Goal: Information Seeking & Learning: Learn about a topic

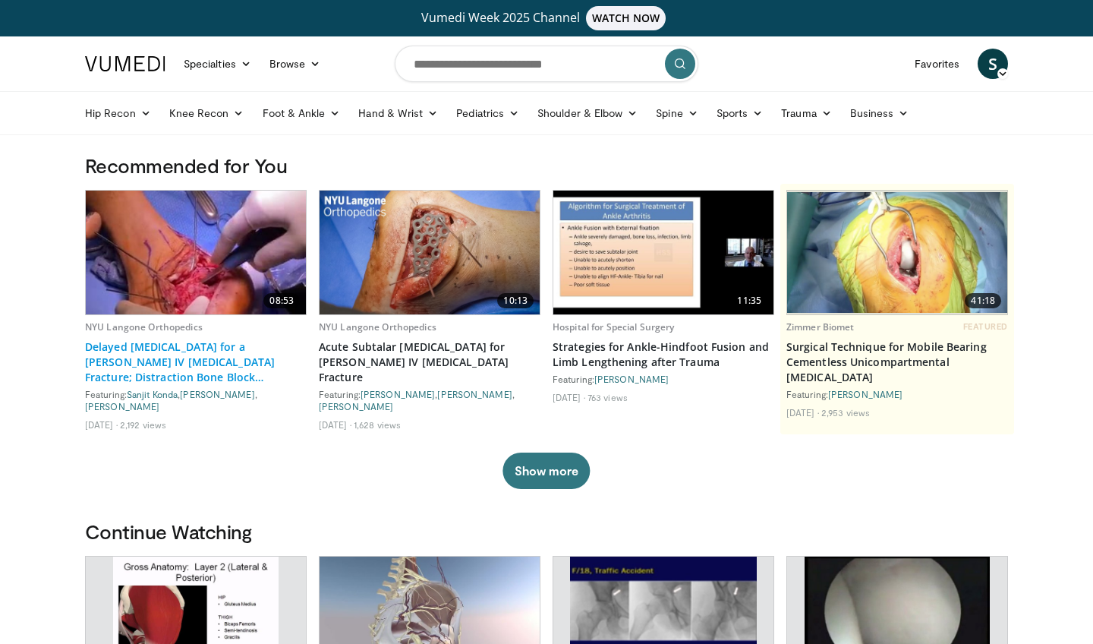
click at [194, 363] on link "Delayed [MEDICAL_DATA] for a [PERSON_NAME] IV [MEDICAL_DATA] Fracture; Distract…" at bounding box center [196, 362] width 222 height 46
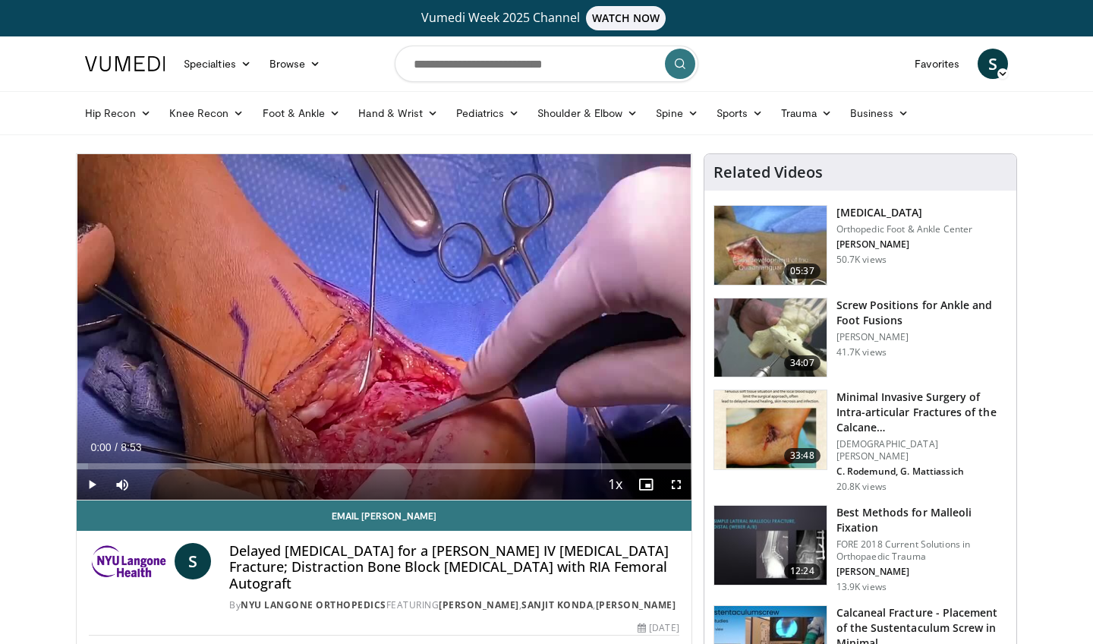
click at [95, 482] on span "Video Player" at bounding box center [92, 484] width 30 height 30
click at [675, 484] on span "Video Player" at bounding box center [676, 484] width 30 height 30
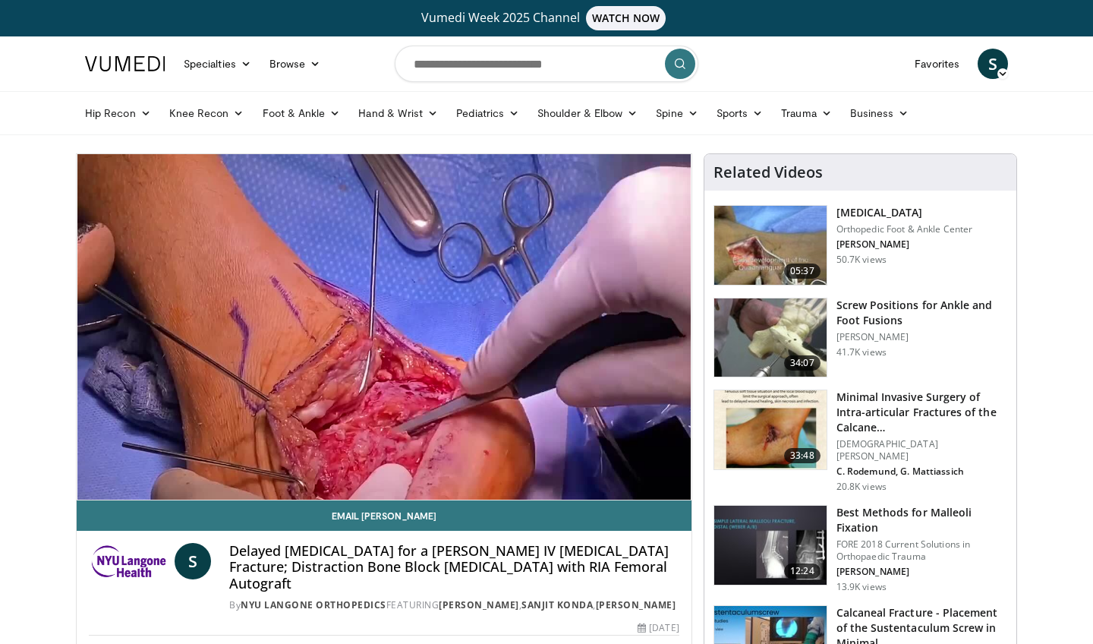
click at [90, 485] on div "10 seconds Tap to unmute" at bounding box center [384, 326] width 615 height 345
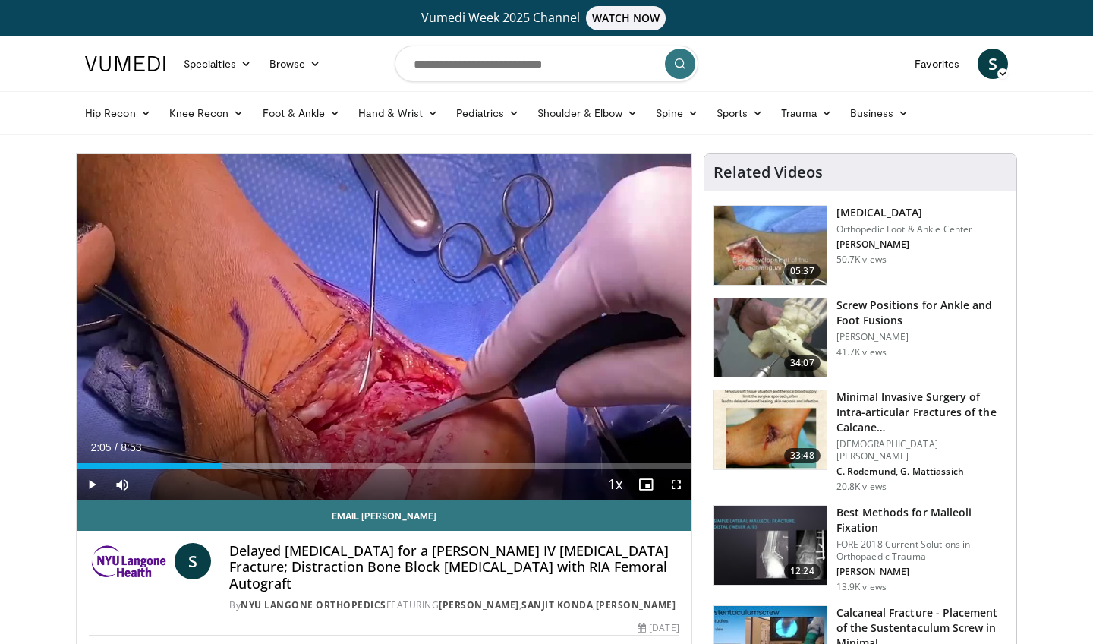
click at [90, 485] on span "Video Player" at bounding box center [92, 484] width 30 height 30
click at [675, 483] on span "Video Player" at bounding box center [676, 484] width 30 height 30
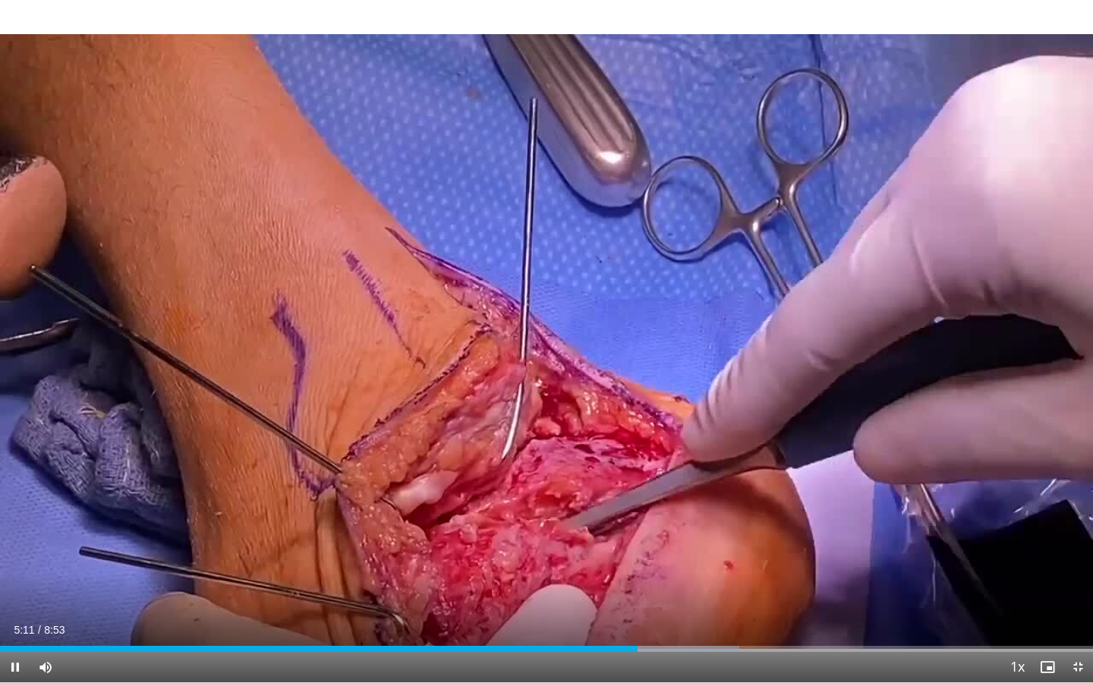
click at [14, 643] on span "Video Player" at bounding box center [15, 667] width 30 height 30
click at [17, 643] on span "Video Player" at bounding box center [15, 667] width 30 height 30
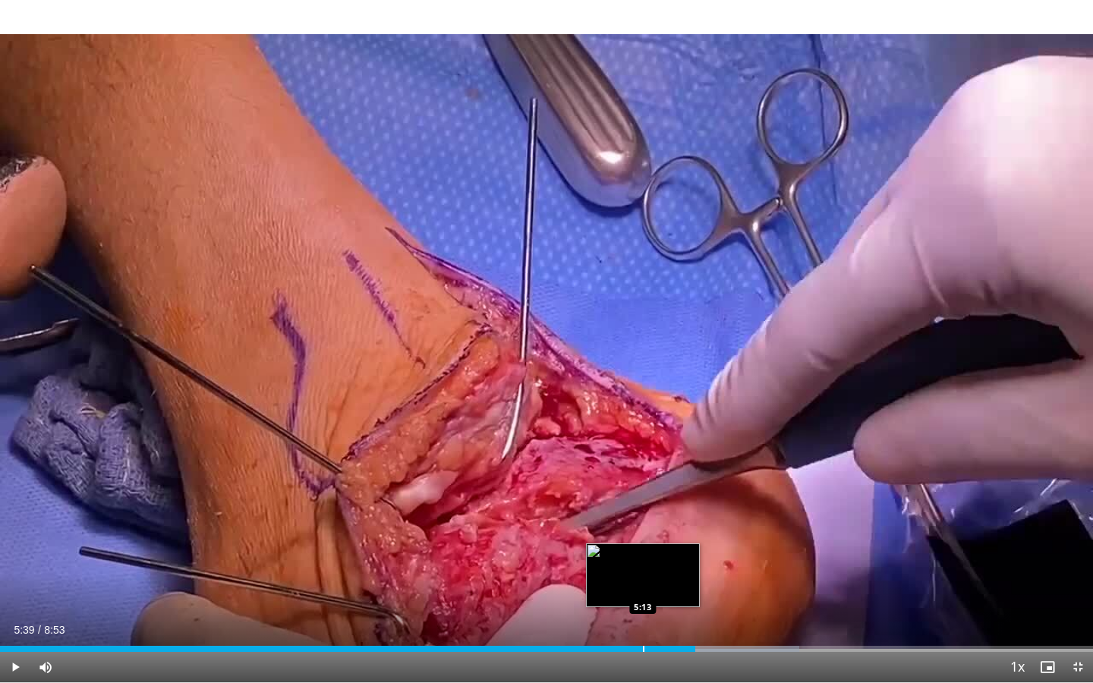
click at [643, 643] on div "Progress Bar" at bounding box center [644, 649] width 2 height 6
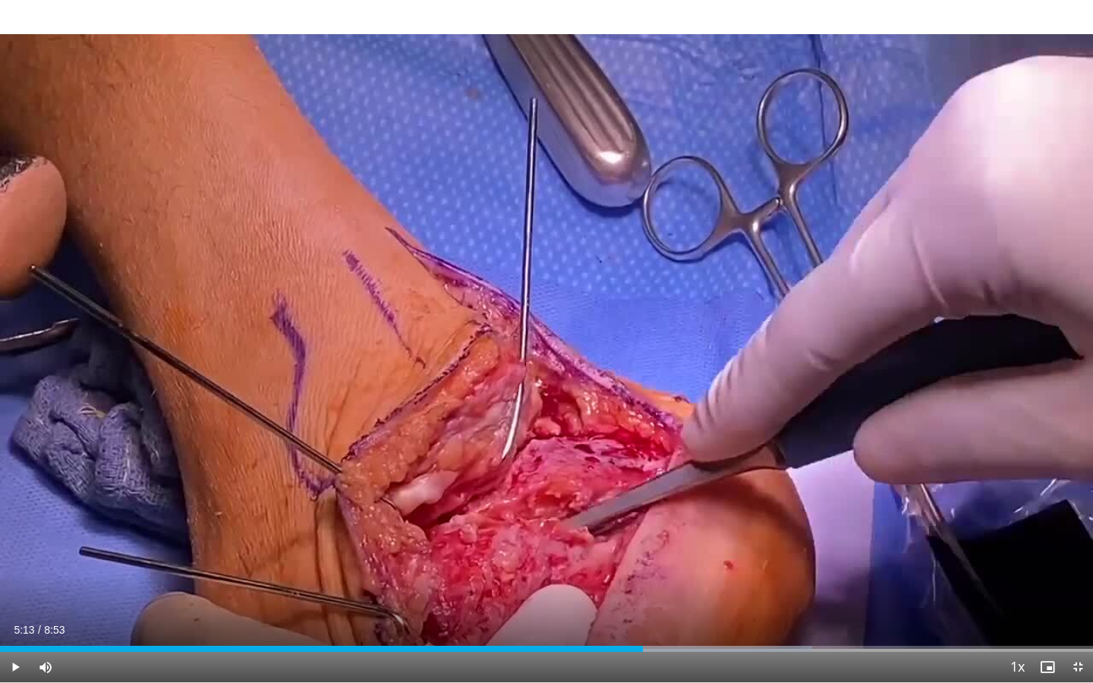
click at [14, 643] on span "Video Player" at bounding box center [15, 667] width 30 height 30
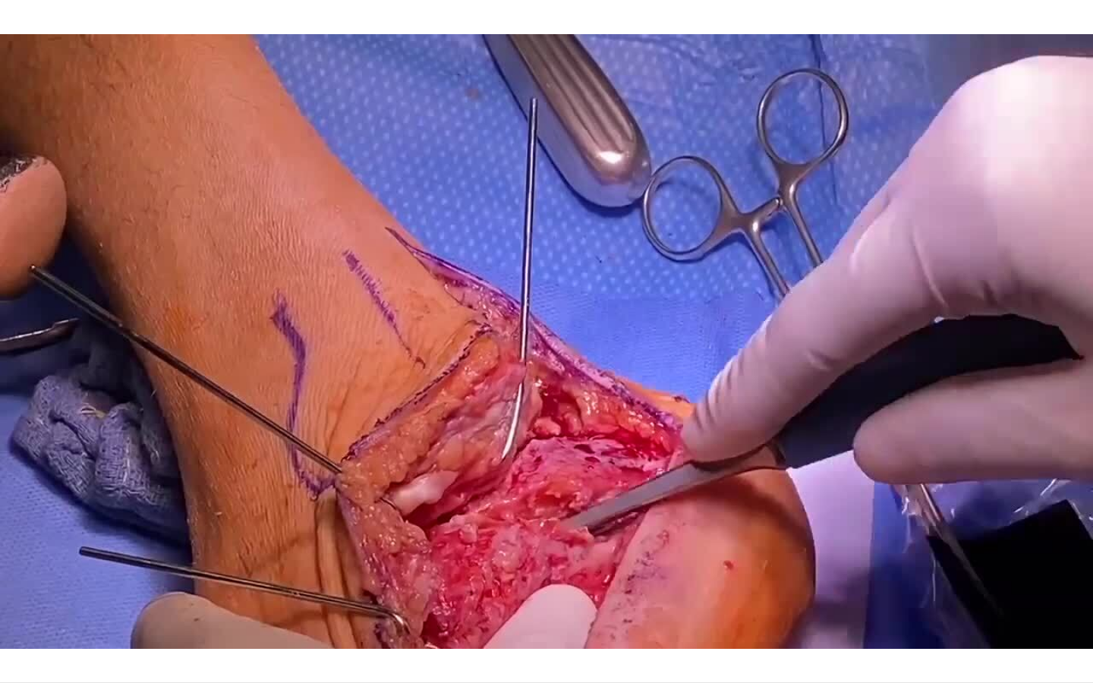
click at [64, 630] on div "10 seconds Tap to unmute" at bounding box center [546, 341] width 1093 height 682
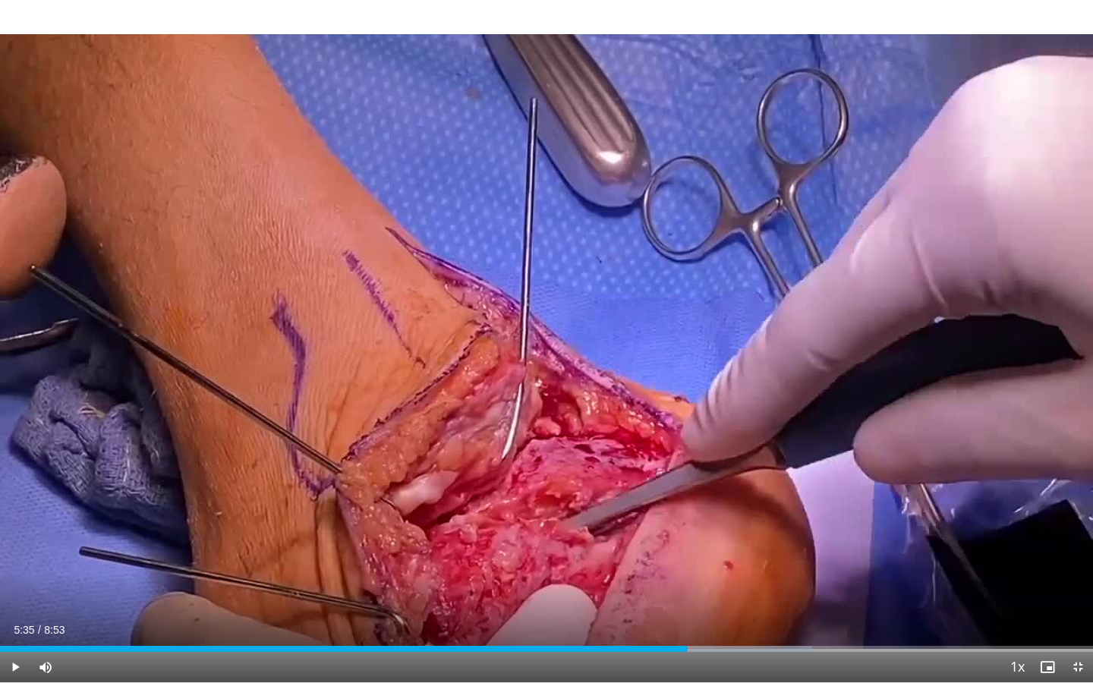
click at [64, 630] on span "8:53" at bounding box center [54, 630] width 20 height 12
click at [16, 643] on span "Video Player" at bounding box center [15, 667] width 30 height 30
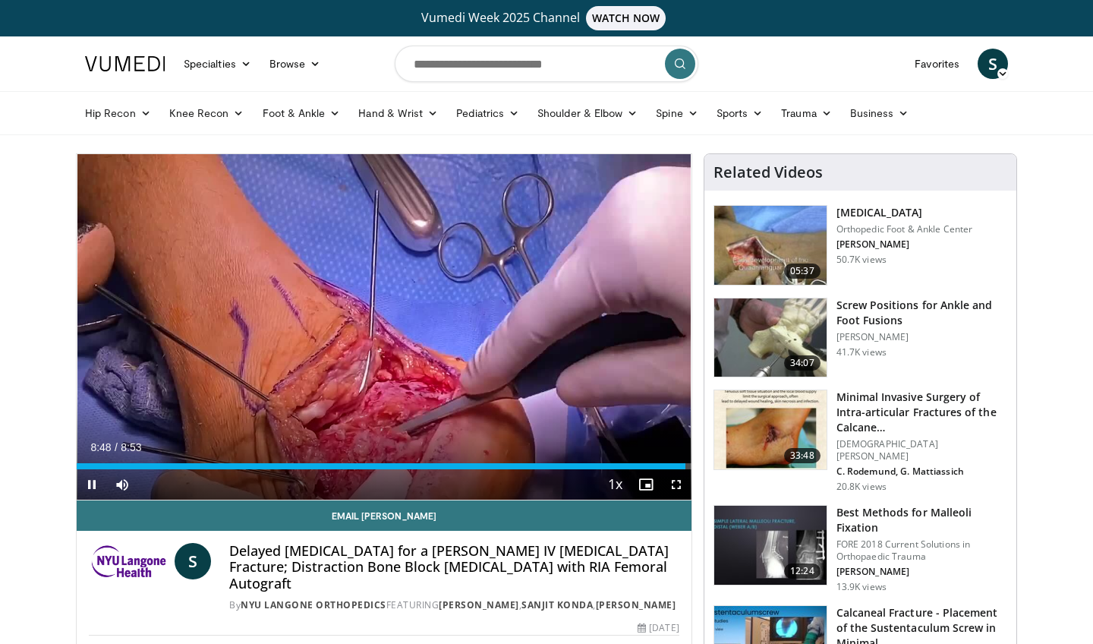
click at [91, 484] on span "Video Player" at bounding box center [92, 484] width 30 height 30
click at [335, 109] on icon at bounding box center [334, 113] width 11 height 11
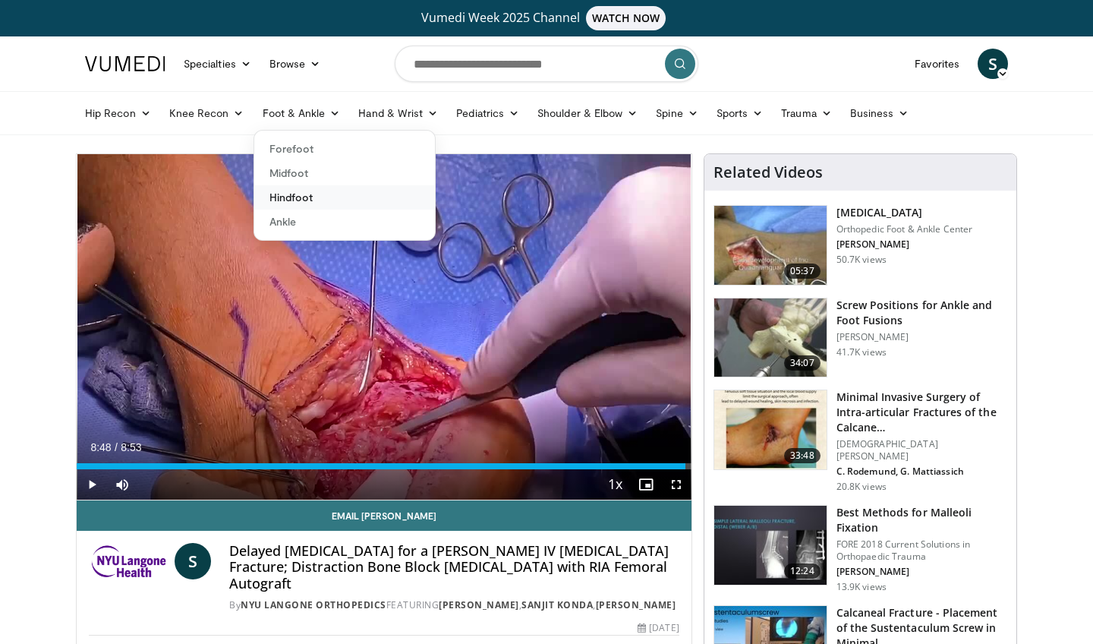
click at [304, 199] on link "Hindfoot" at bounding box center [344, 197] width 181 height 24
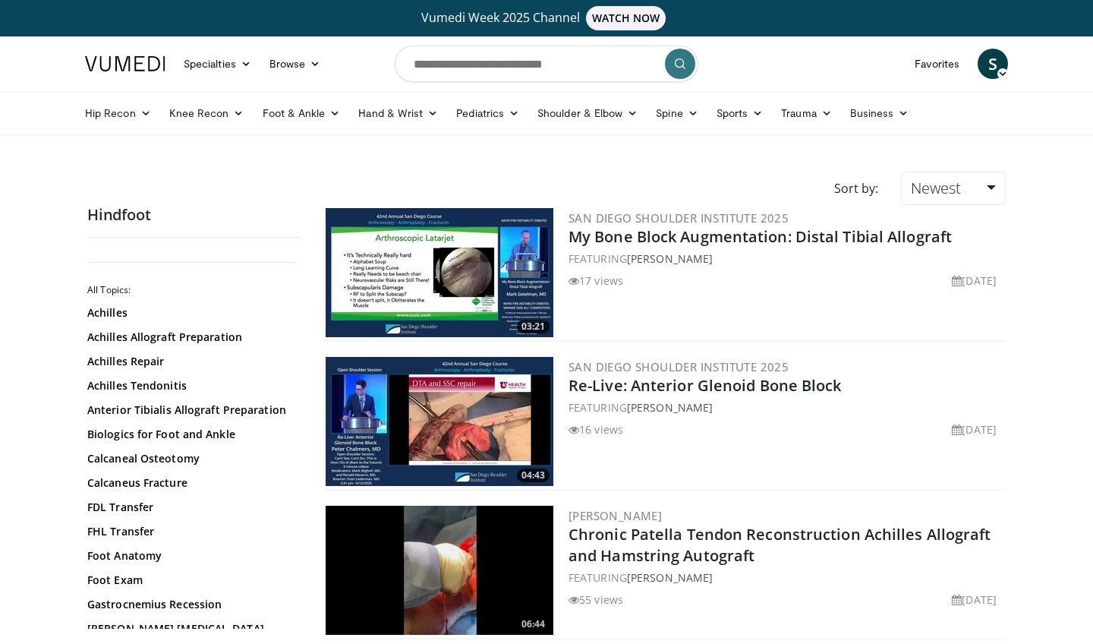
scroll to position [14, 0]
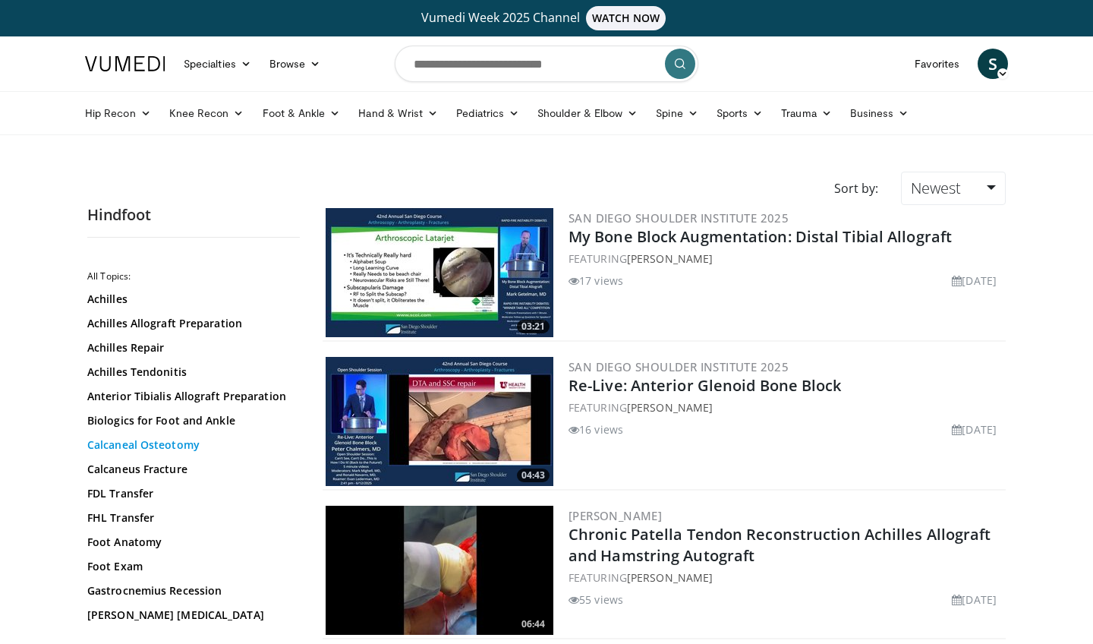
click at [156, 451] on link "Calcaneal Osteotomy" at bounding box center [189, 444] width 205 height 15
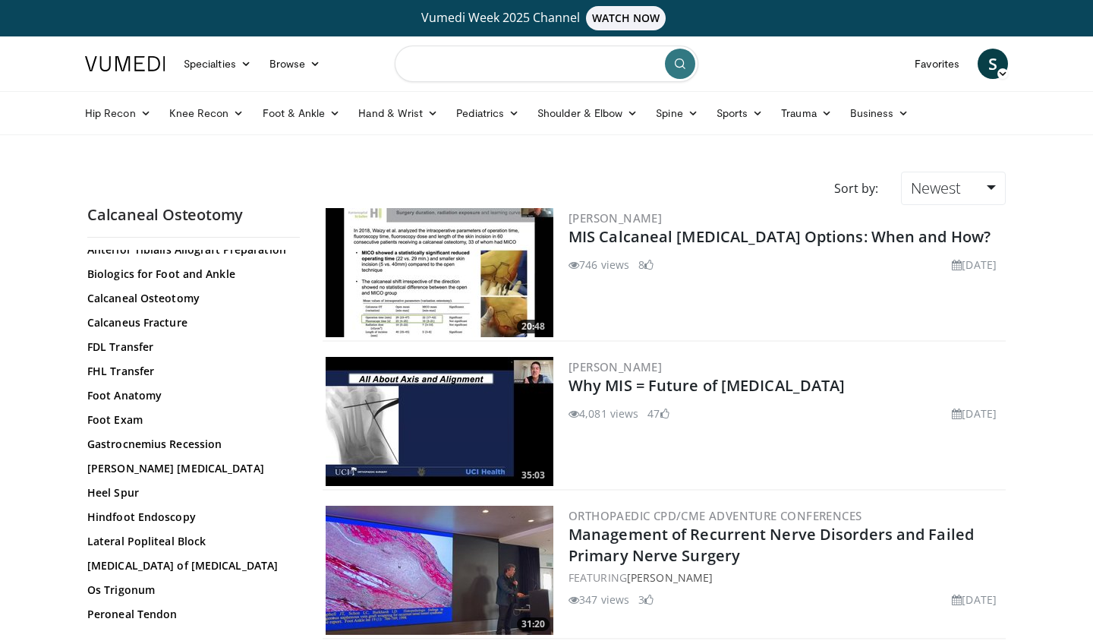
click at [551, 68] on input "Search topics, interventions" at bounding box center [547, 64] width 304 height 36
type input "**********"
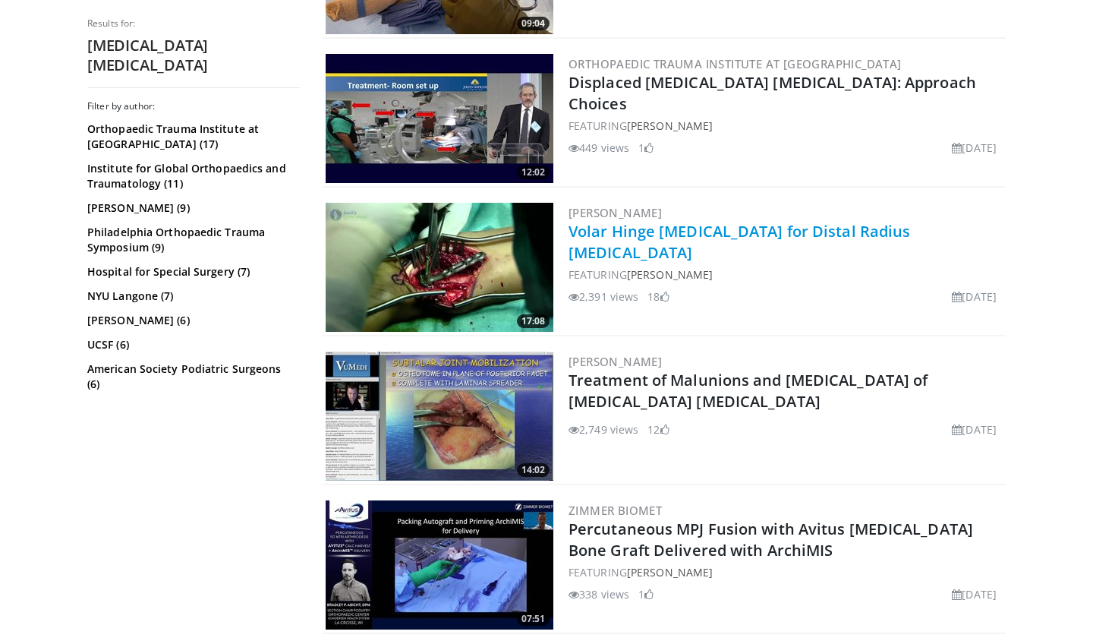
scroll to position [1494, 0]
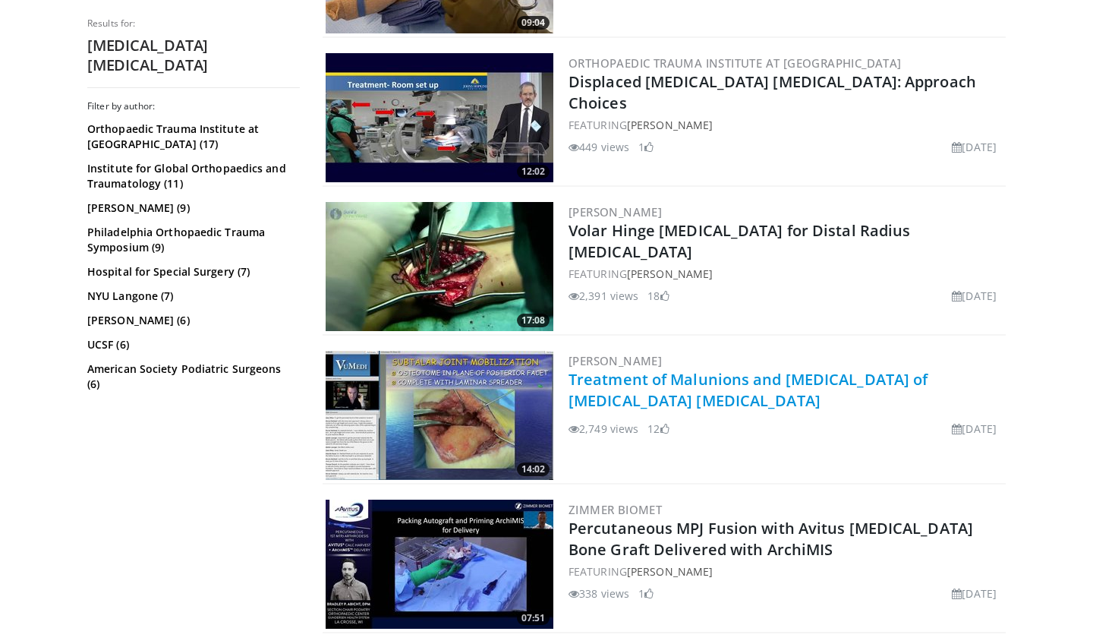
click at [683, 380] on link "Treatment of Malunions and [MEDICAL_DATA] of [MEDICAL_DATA] [MEDICAL_DATA]" at bounding box center [748, 390] width 359 height 42
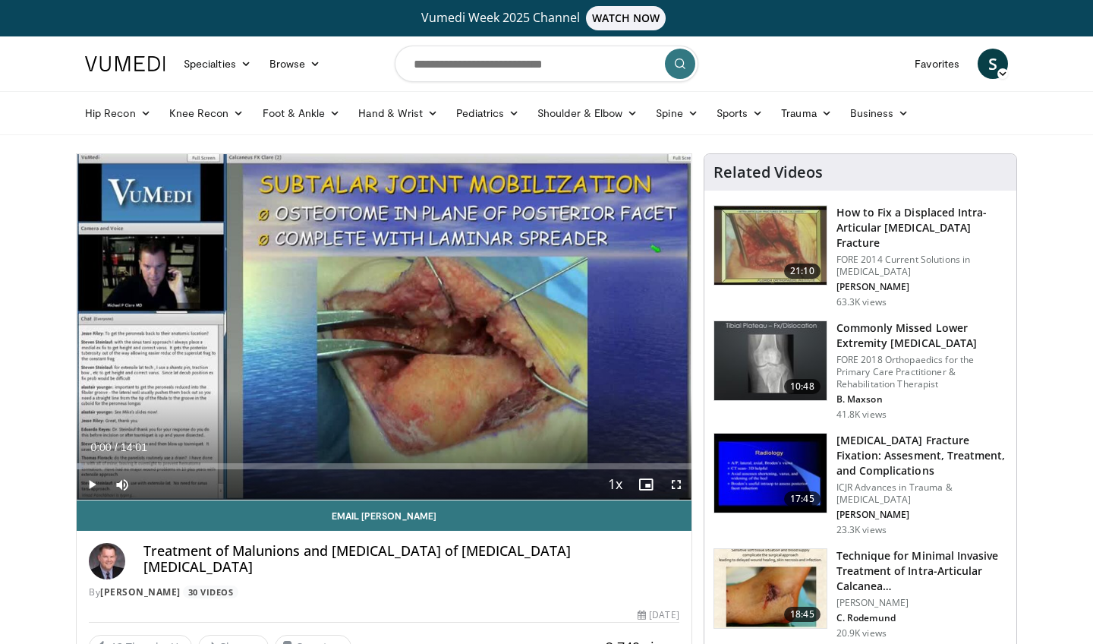
click at [92, 479] on span "Video Player" at bounding box center [92, 484] width 30 height 30
click at [669, 484] on span "Video Player" at bounding box center [676, 484] width 30 height 30
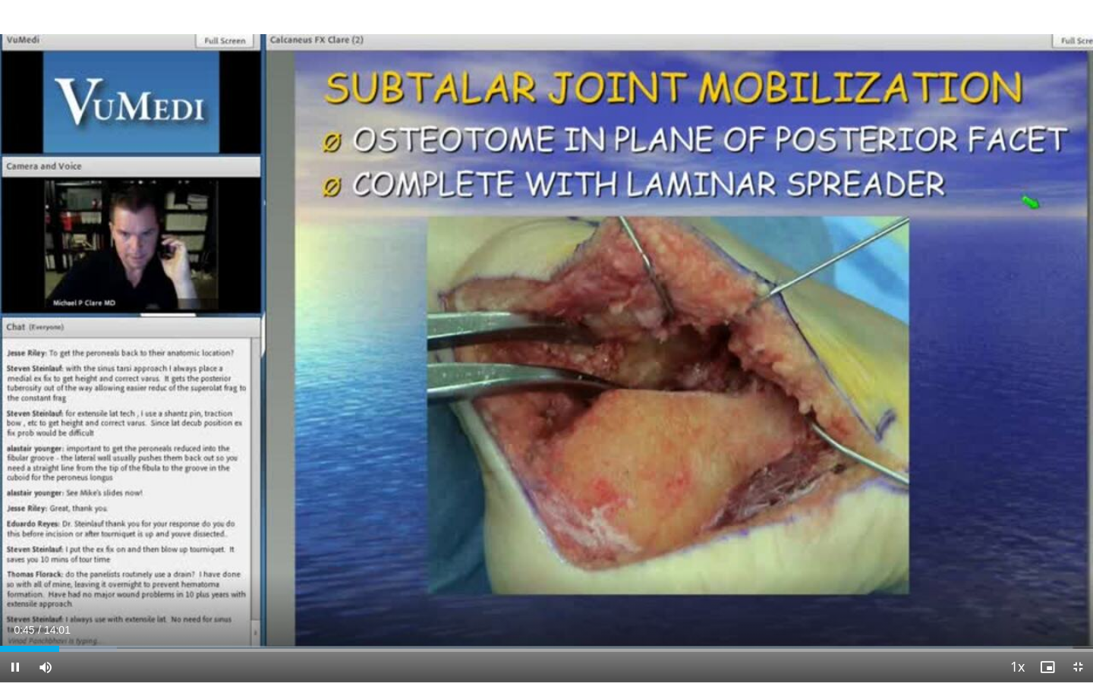
click at [17, 643] on span "Video Player" at bounding box center [15, 667] width 30 height 30
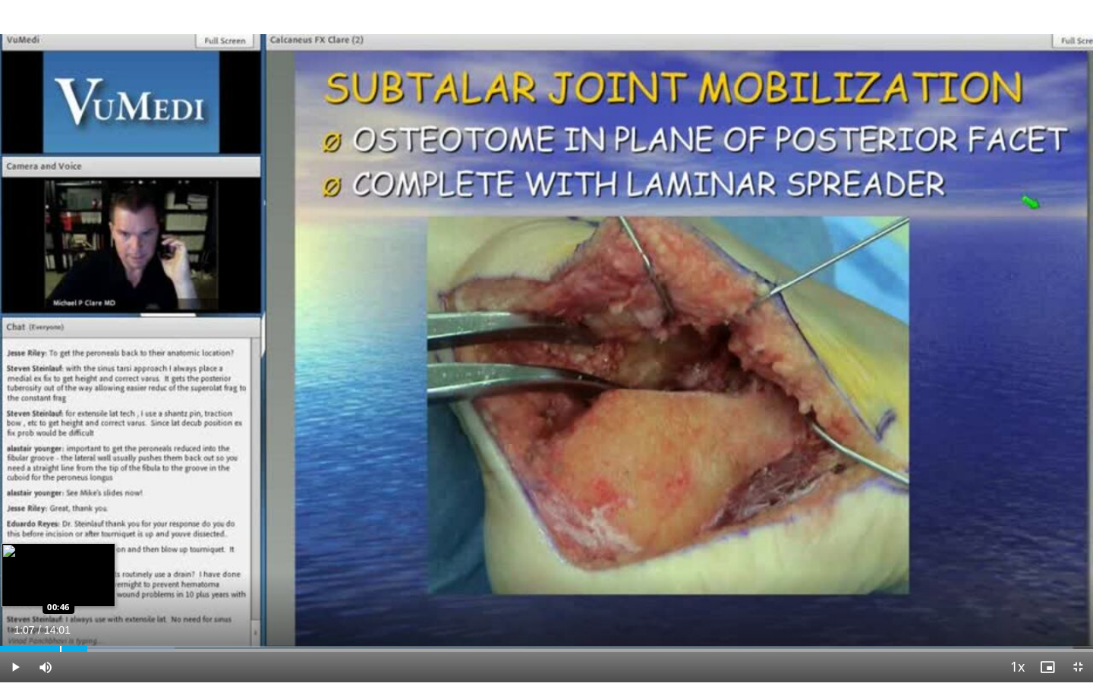
click at [60, 643] on div "Progress Bar" at bounding box center [61, 649] width 2 height 6
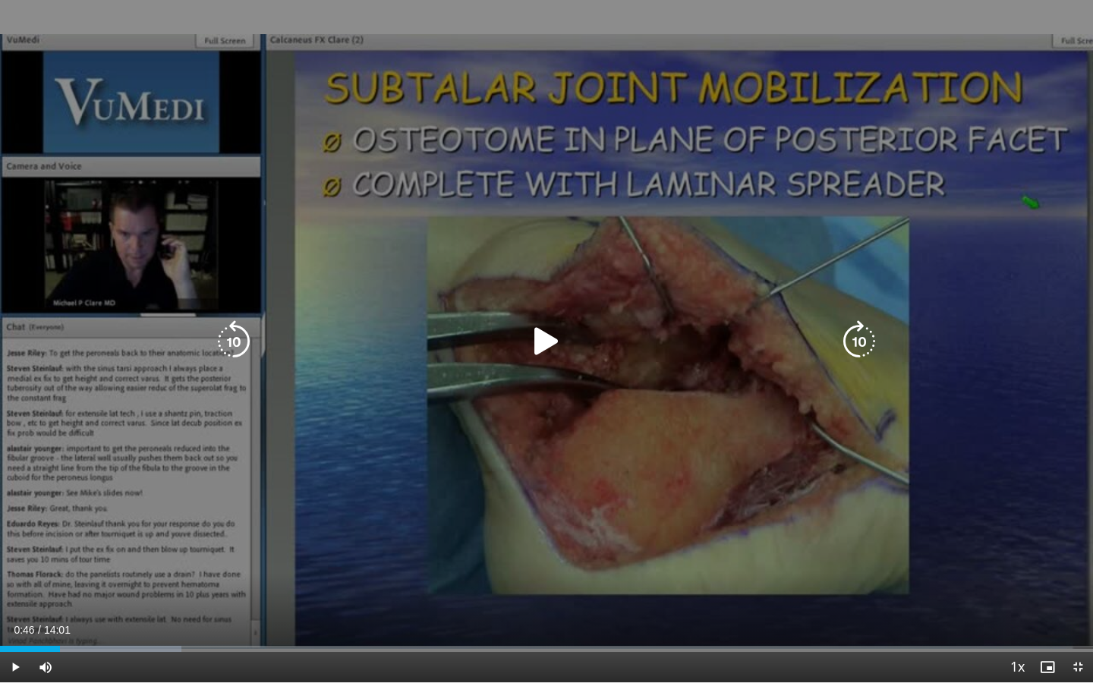
click at [99, 584] on div "10 seconds Tap to unmute" at bounding box center [546, 341] width 1093 height 682
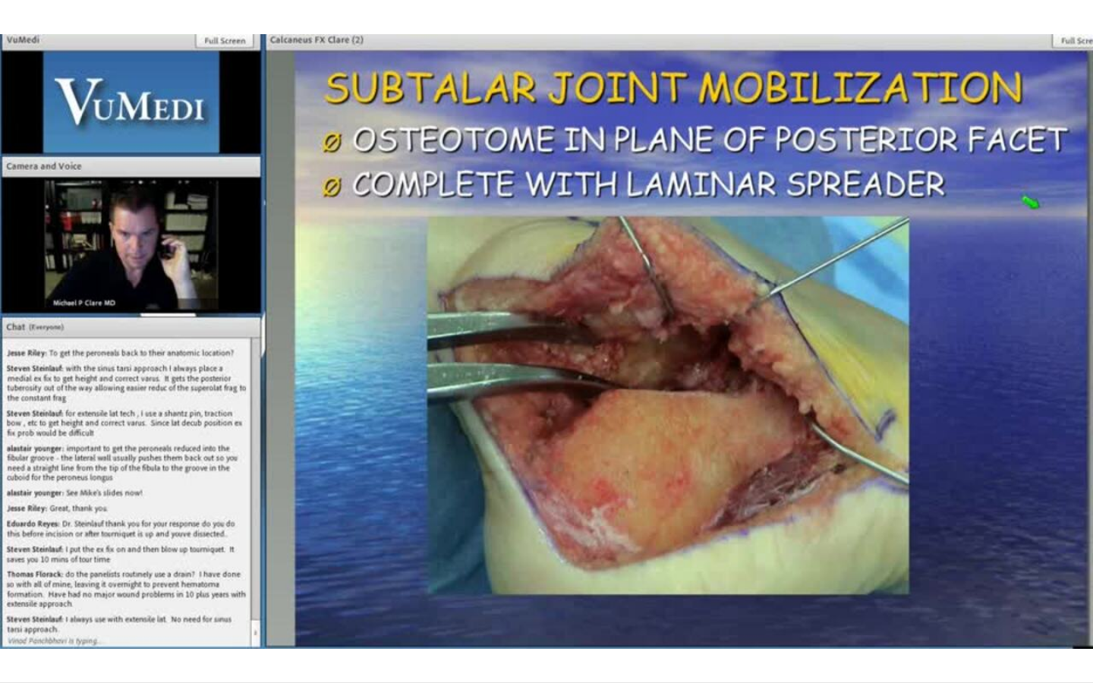
click at [14, 643] on div "10 seconds Tap to unmute" at bounding box center [546, 341] width 1093 height 682
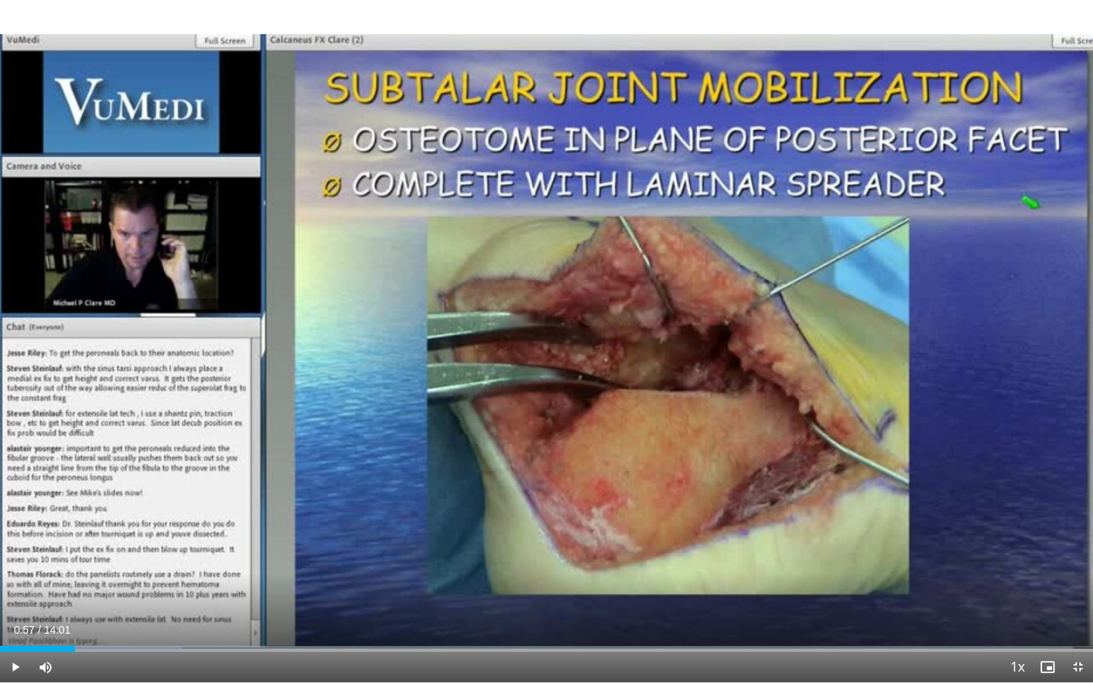
click at [14, 643] on span "Video Player" at bounding box center [15, 667] width 30 height 30
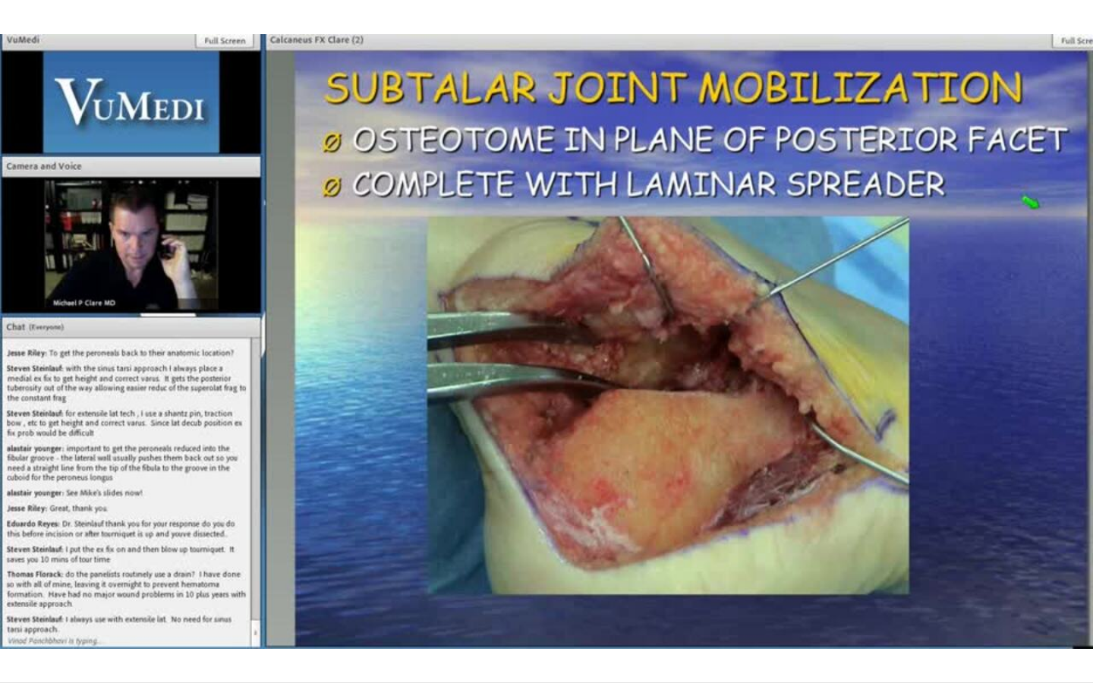
click at [14, 643] on div "10 seconds Tap to unmute" at bounding box center [546, 341] width 1093 height 682
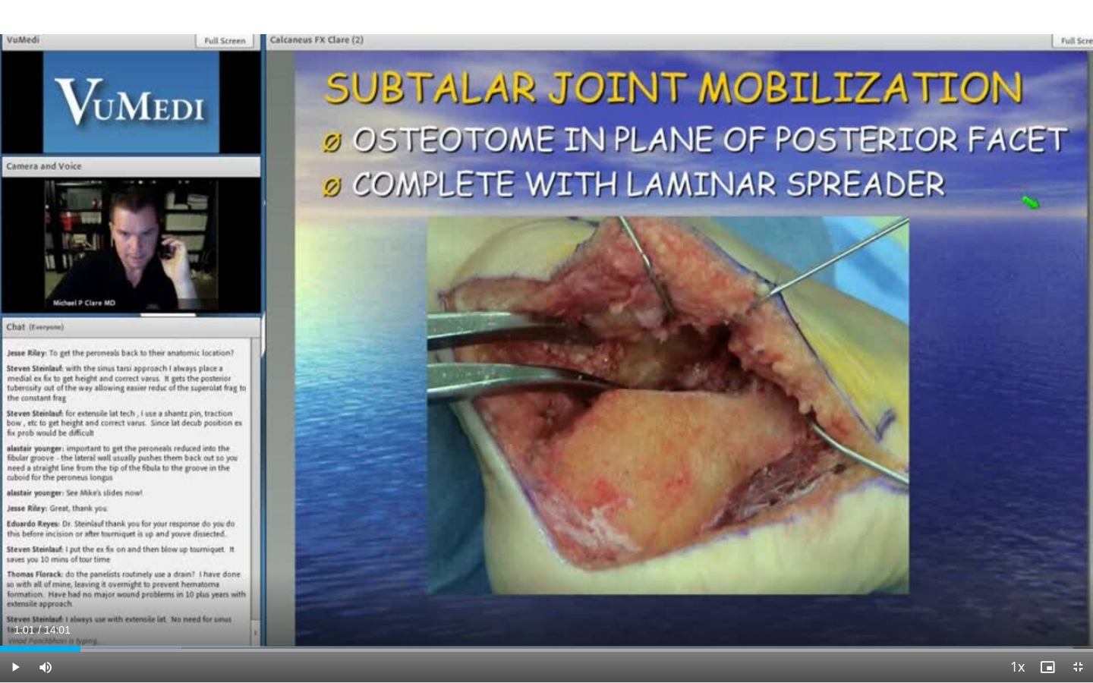
click at [14, 643] on span "Video Player" at bounding box center [15, 667] width 30 height 30
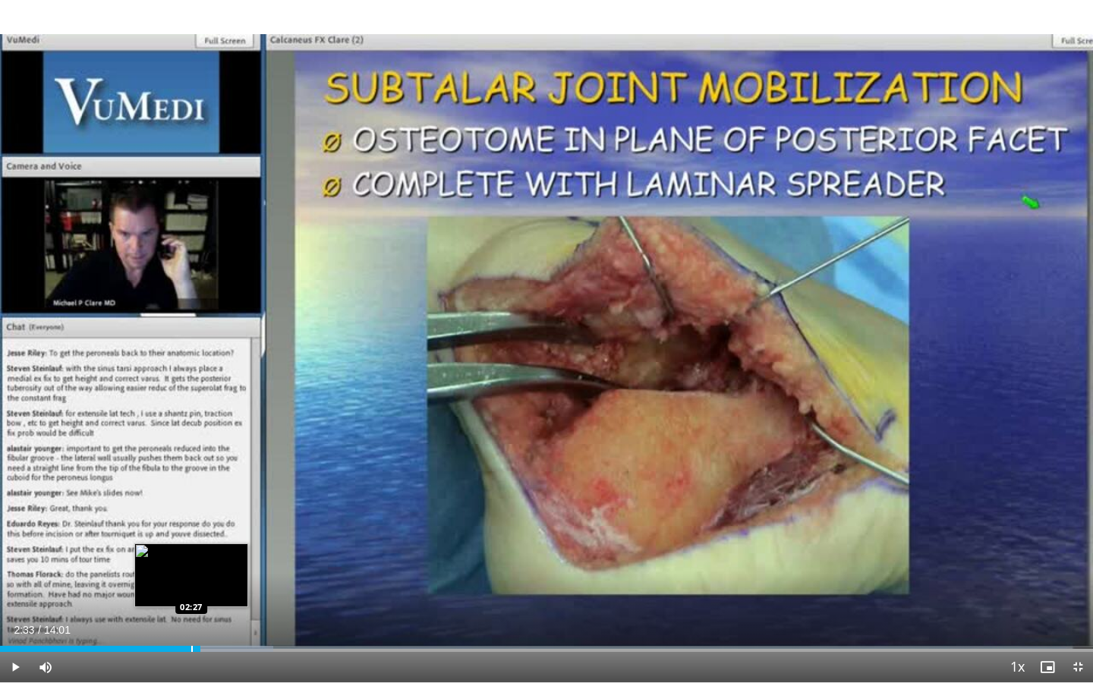
click at [191, 643] on div "Progress Bar" at bounding box center [192, 649] width 2 height 6
click at [14, 643] on span "Video Player" at bounding box center [15, 667] width 30 height 30
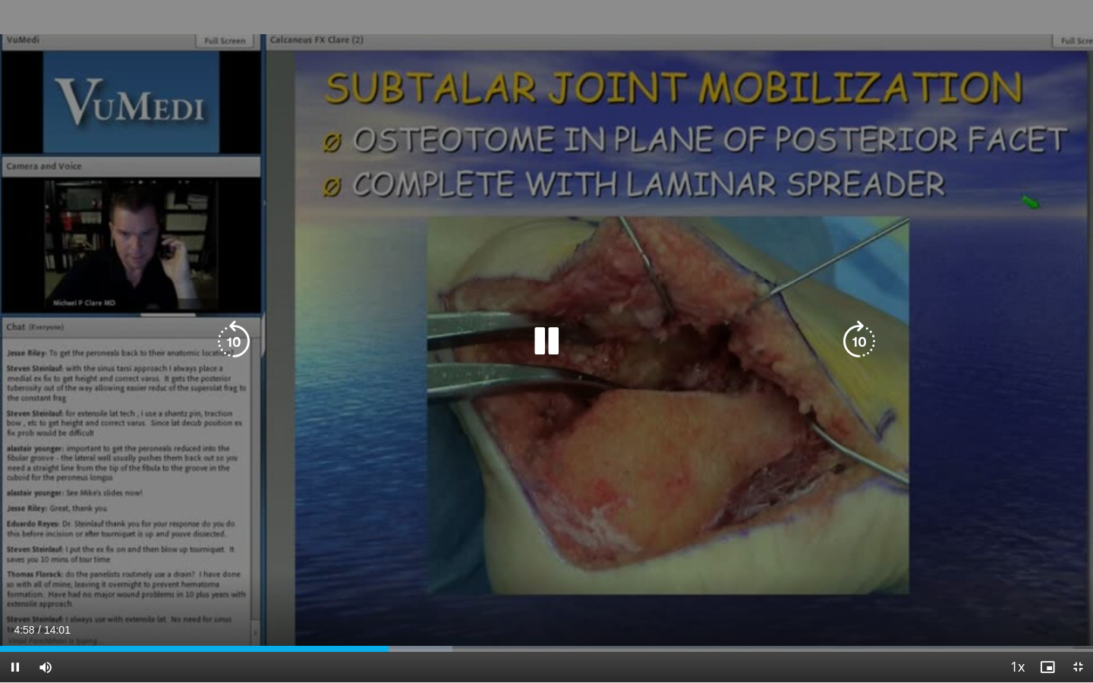
click at [550, 347] on icon "Video Player" at bounding box center [546, 341] width 43 height 43
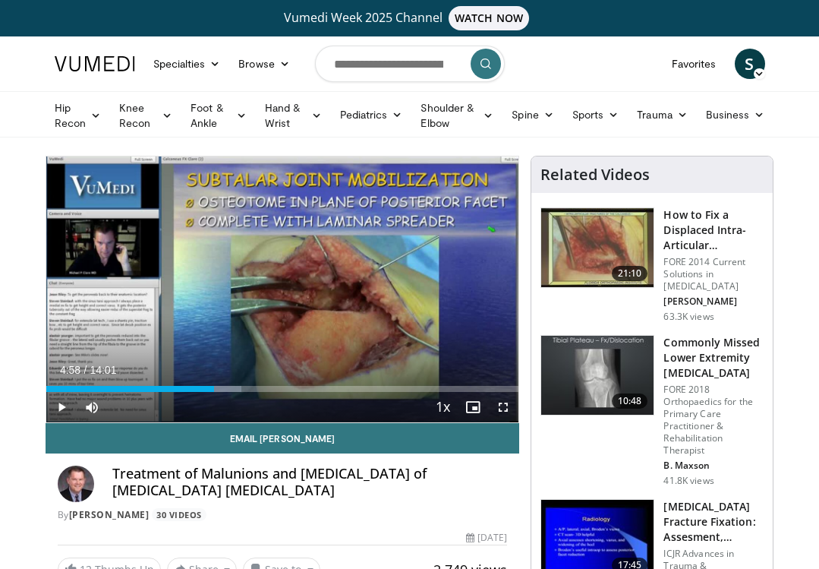
click at [281, 156] on div "**********" at bounding box center [283, 289] width 474 height 267
click at [506, 405] on span "Video Player" at bounding box center [503, 407] width 30 height 30
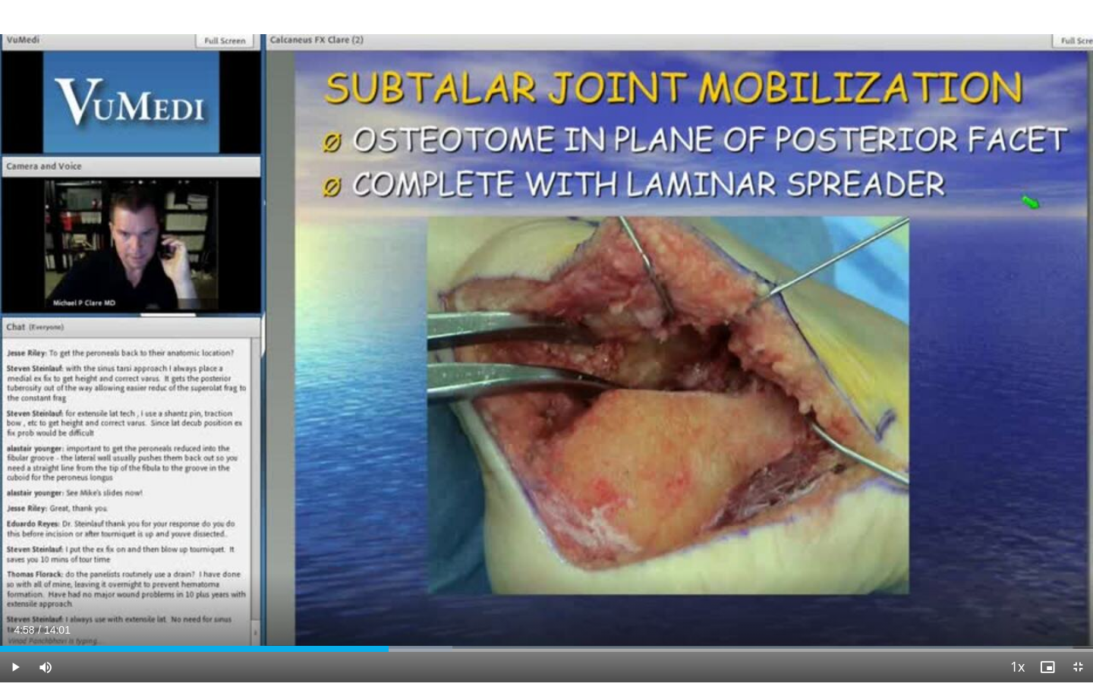
click at [12, 643] on span "Video Player" at bounding box center [15, 667] width 30 height 30
click at [17, 643] on span "Video Player" at bounding box center [15, 667] width 30 height 30
click at [11, 643] on span "Video Player" at bounding box center [15, 667] width 30 height 30
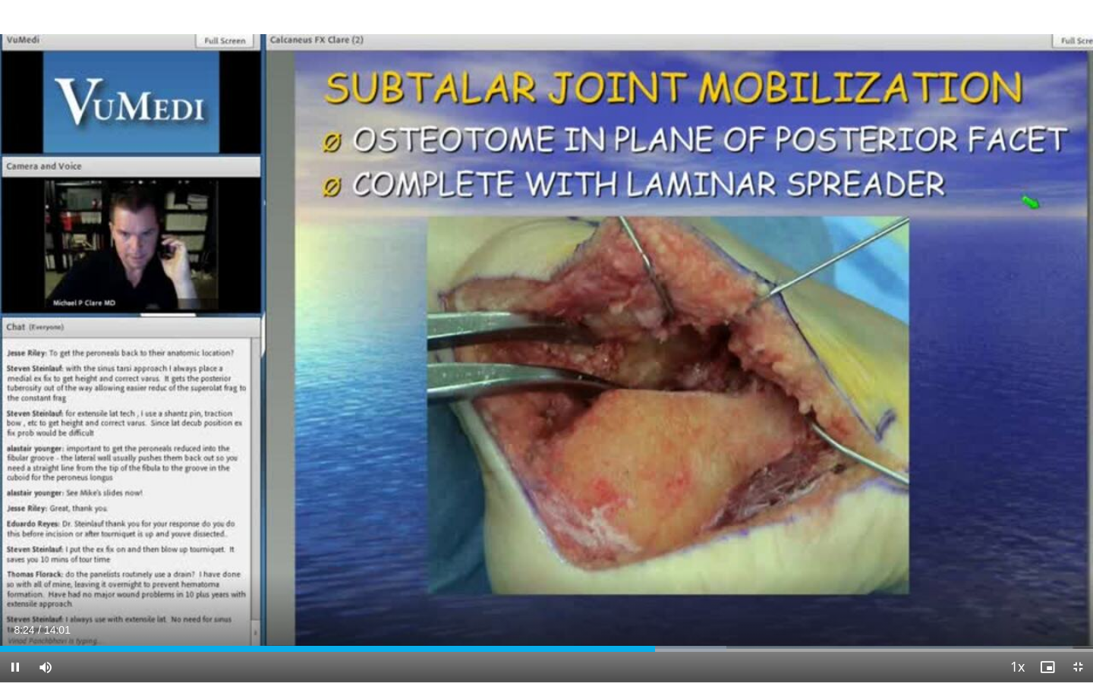
click at [11, 643] on span "Video Player" at bounding box center [15, 667] width 30 height 30
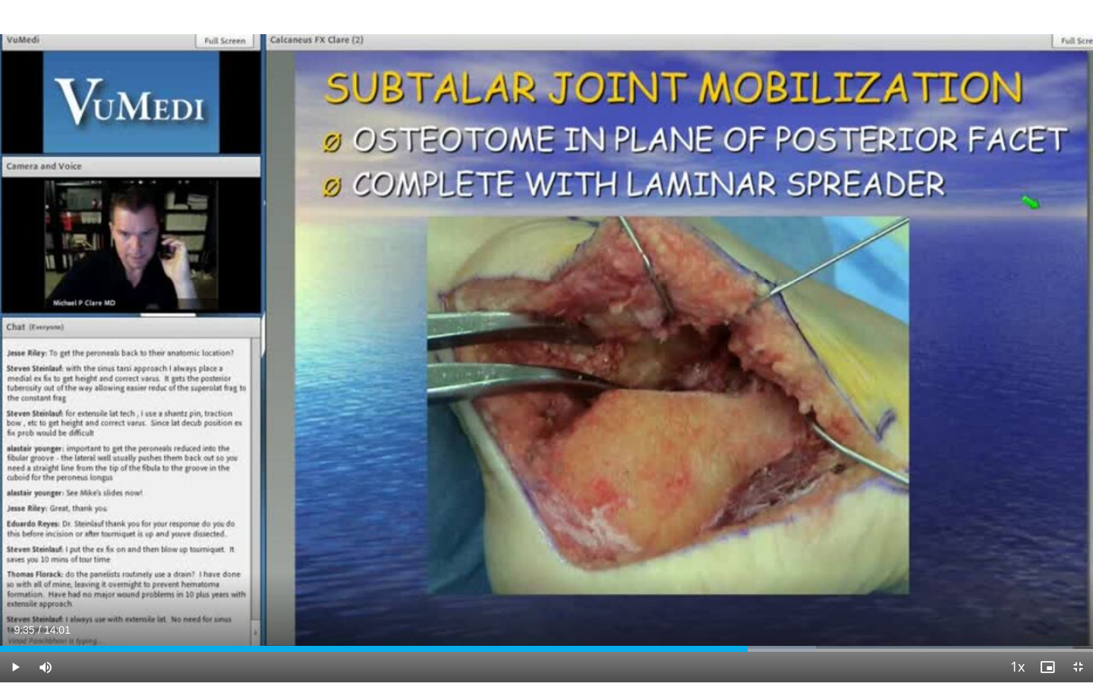
click at [11, 643] on span "Video Player" at bounding box center [15, 667] width 30 height 30
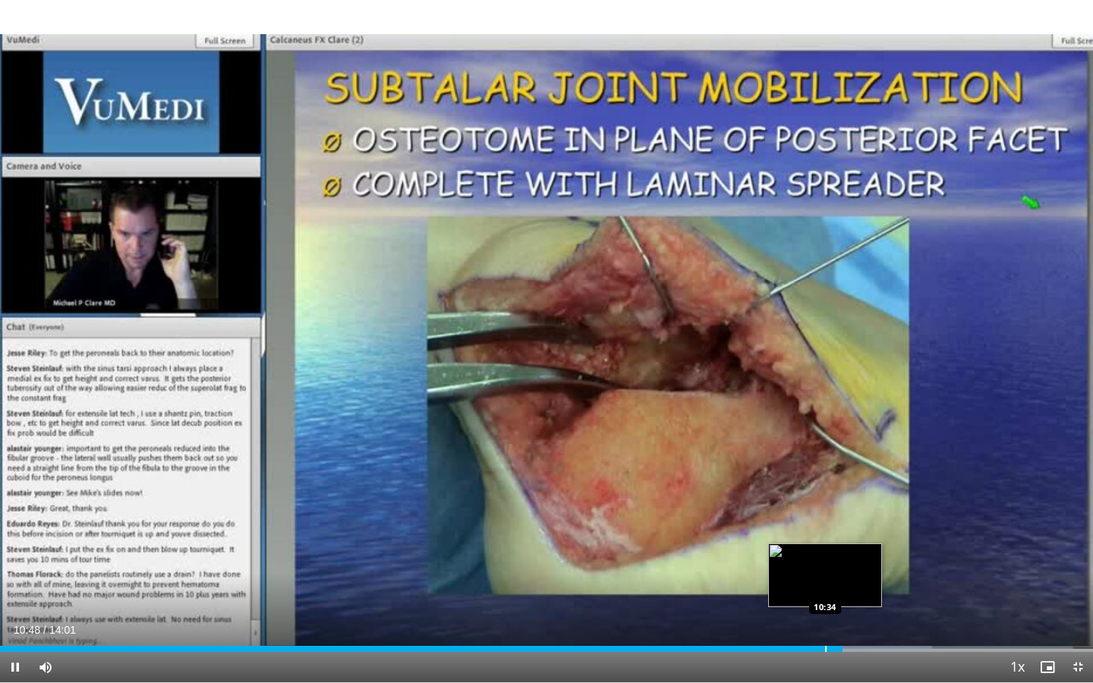
click at [825, 643] on div "Progress Bar" at bounding box center [826, 649] width 2 height 6
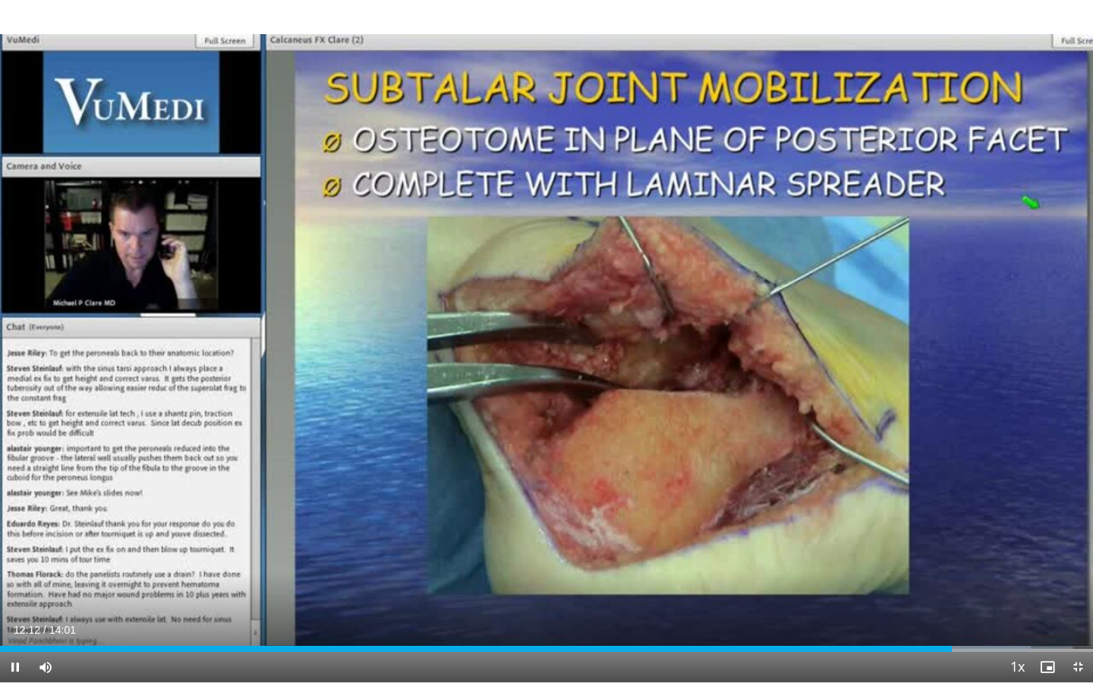
click at [12, 643] on span "Video Player" at bounding box center [15, 667] width 30 height 30
click at [14, 643] on span "Video Player" at bounding box center [15, 667] width 30 height 30
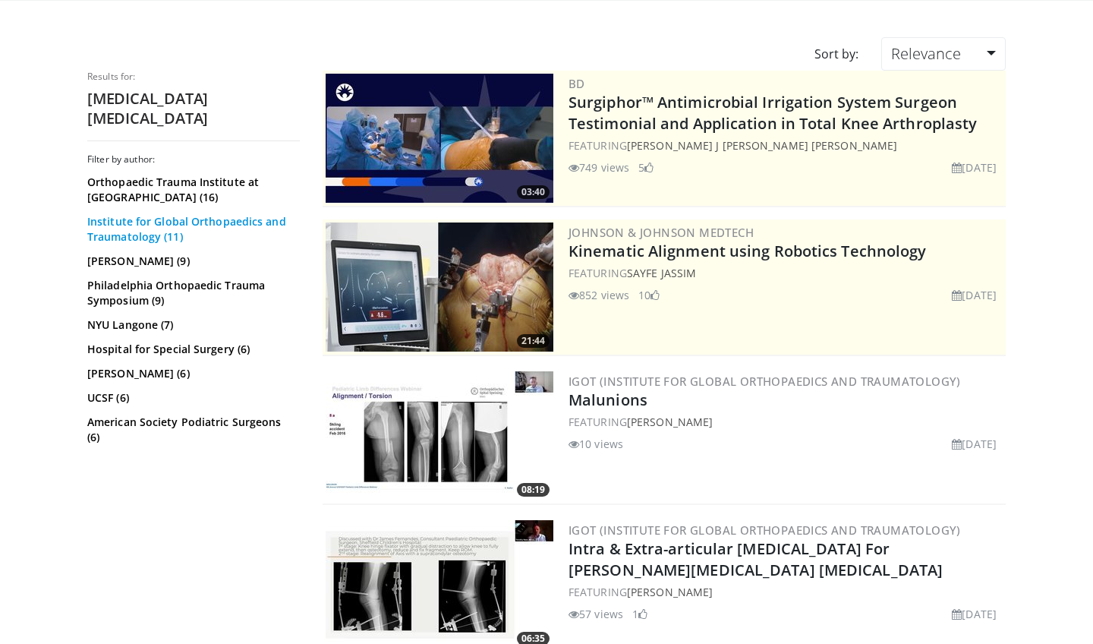
scroll to position [134, 0]
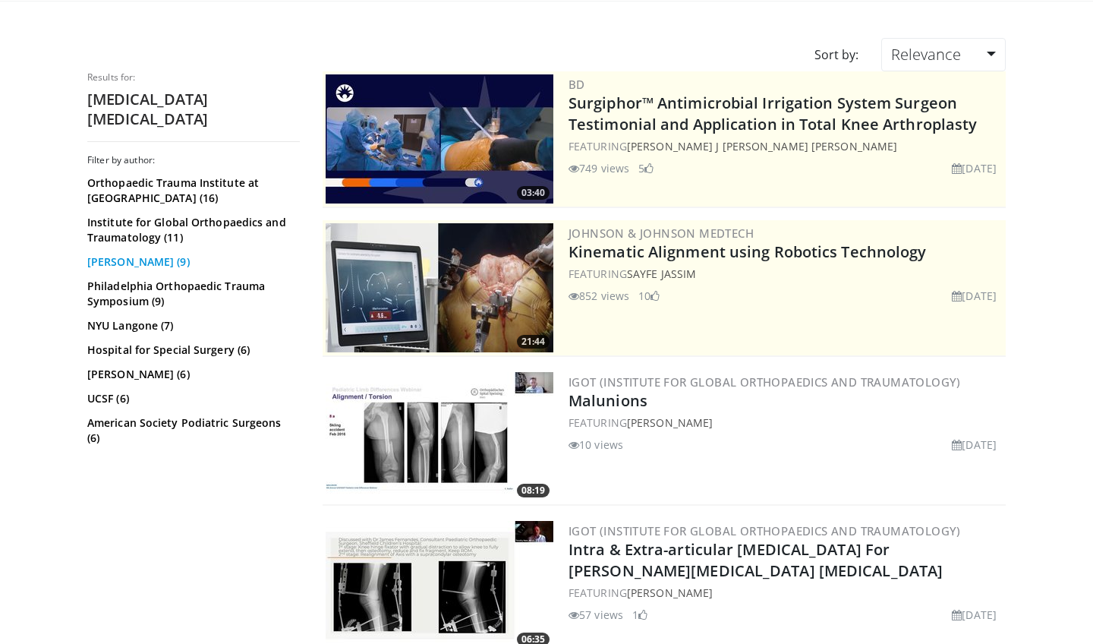
click at [132, 254] on link "Michael Clare (9)" at bounding box center [191, 261] width 209 height 15
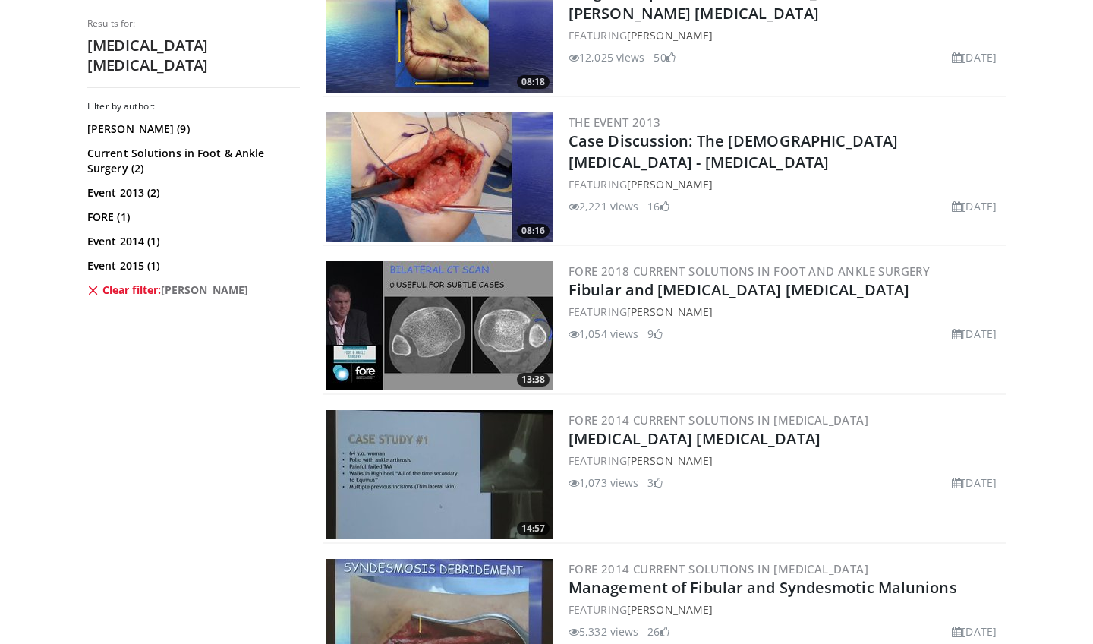
scroll to position [533, 0]
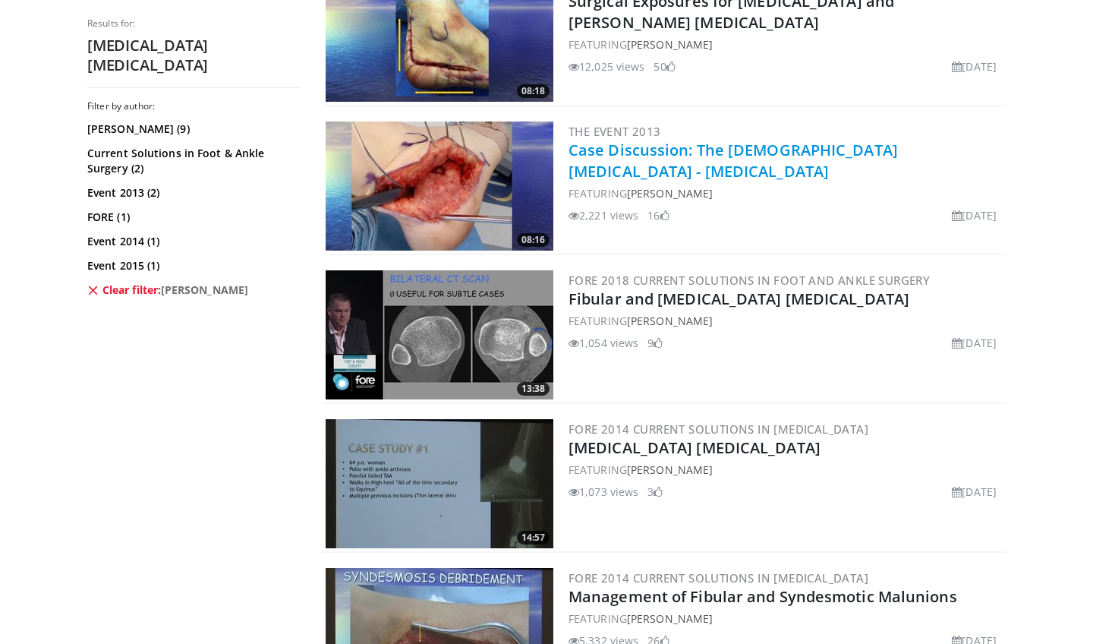
click at [760, 150] on link "Case Discussion: The [DEMOGRAPHIC_DATA] [MEDICAL_DATA] - [MEDICAL_DATA]" at bounding box center [733, 161] width 329 height 42
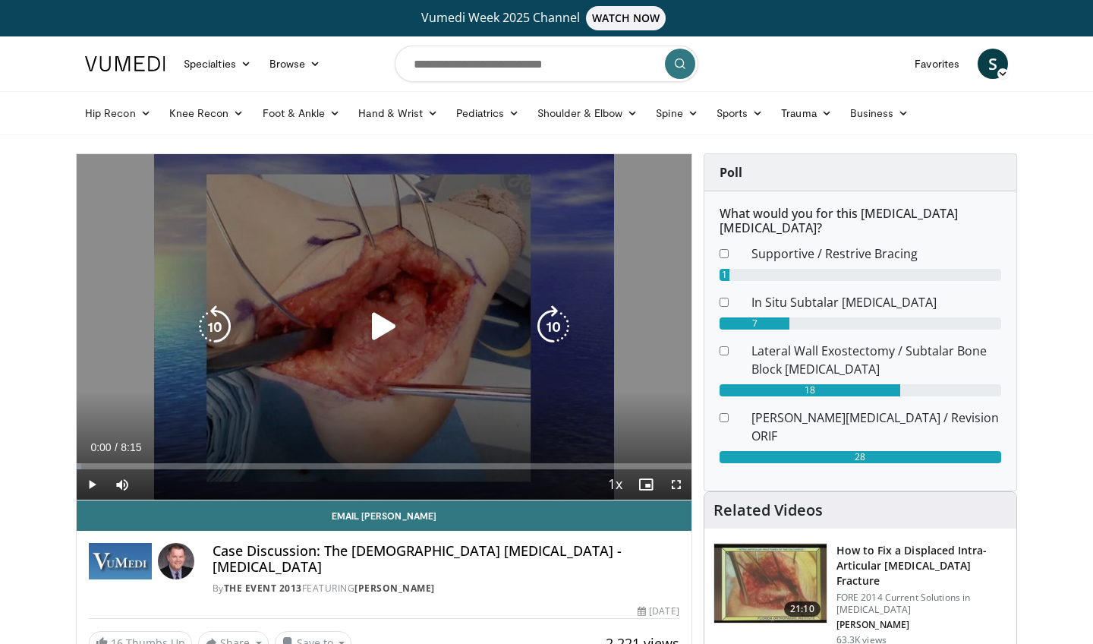
click at [373, 327] on icon "Video Player" at bounding box center [384, 326] width 43 height 43
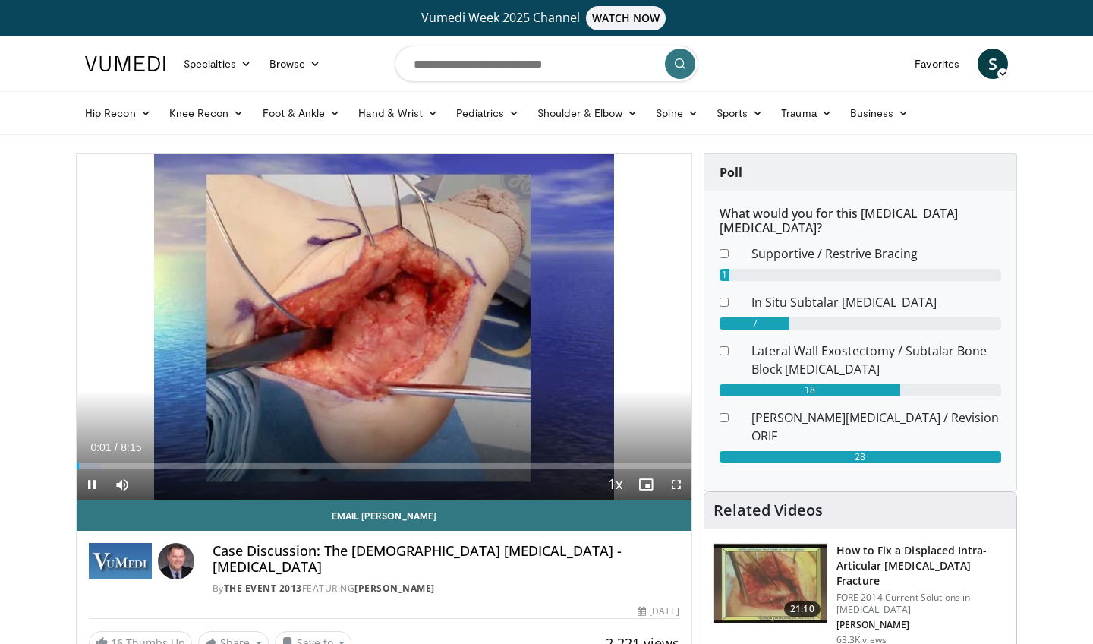
click at [676, 485] on span "Video Player" at bounding box center [676, 484] width 30 height 30
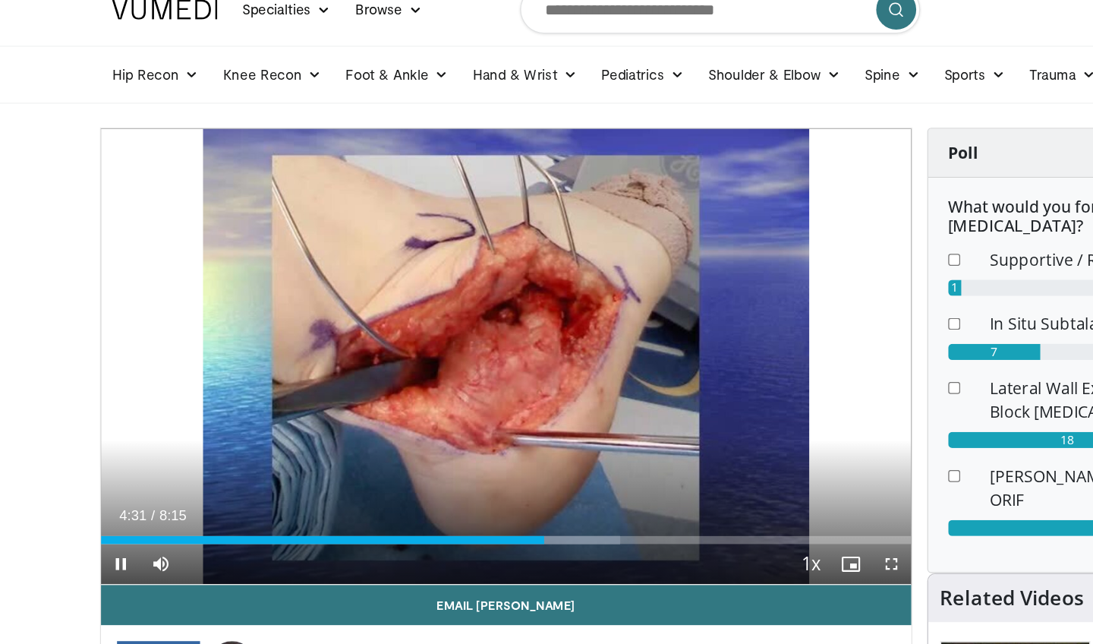
click at [93, 469] on span "Video Player" at bounding box center [92, 484] width 30 height 30
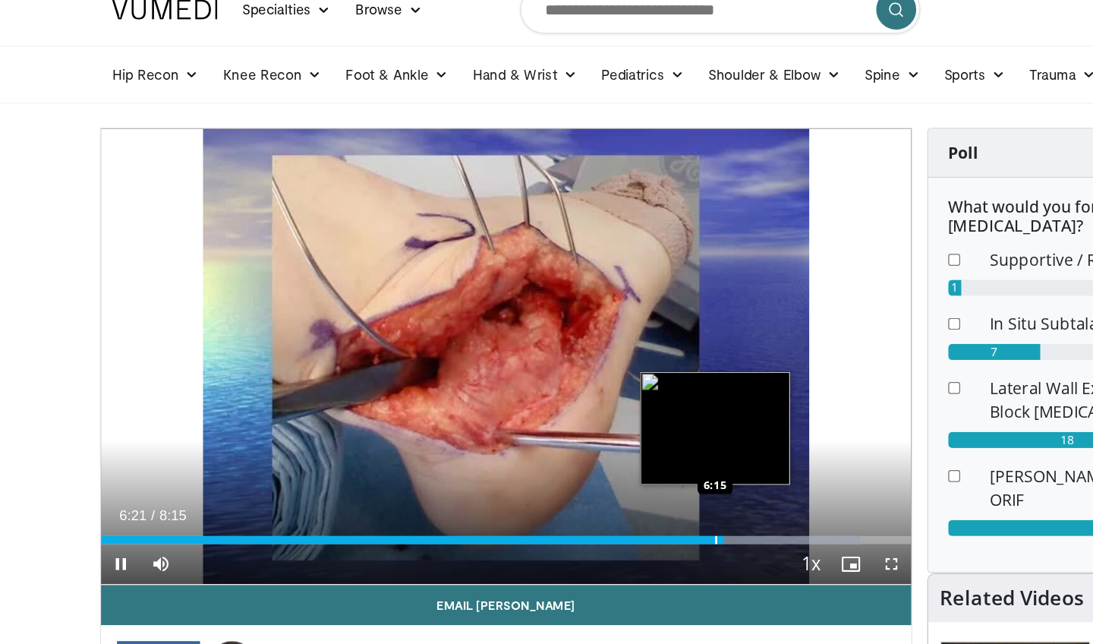
click at [690, 463] on div "Loaded : 93.86% 6:21 6:15" at bounding box center [384, 466] width 615 height 6
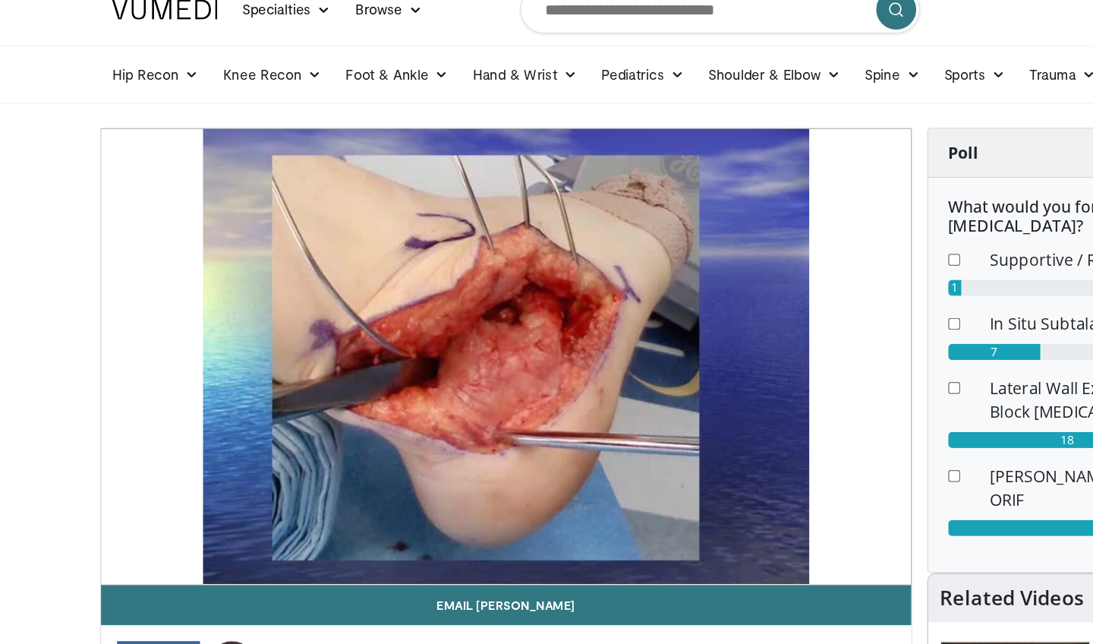
click at [651, 411] on div "10 seconds Tap to unmute" at bounding box center [384, 326] width 615 height 345
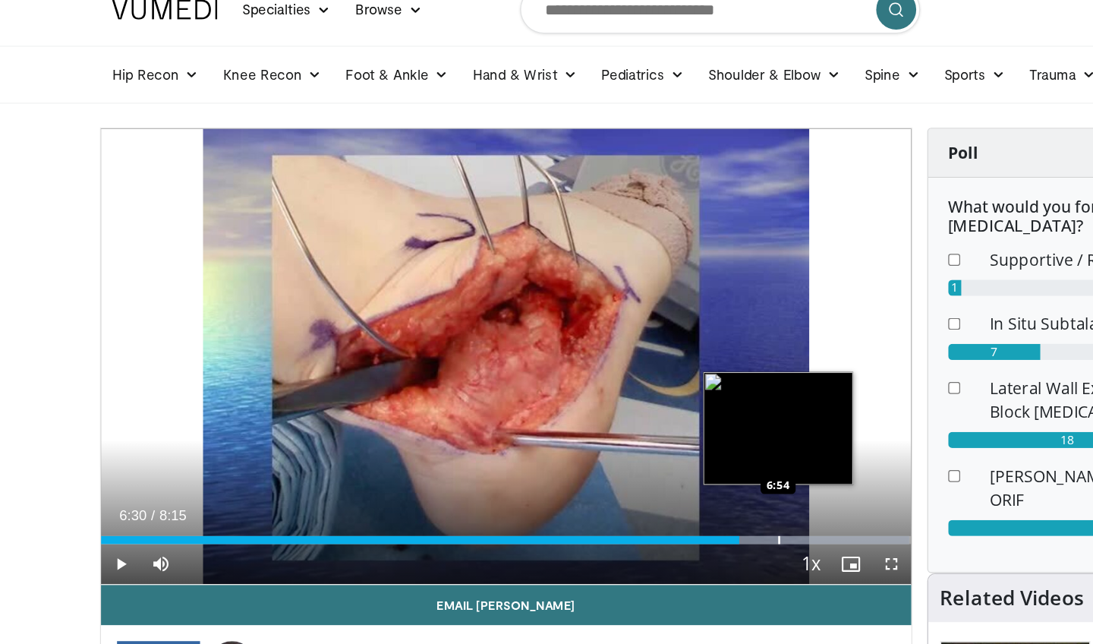
click at [629, 463] on div "Progress Bar" at bounding box center [580, 466] width 221 height 6
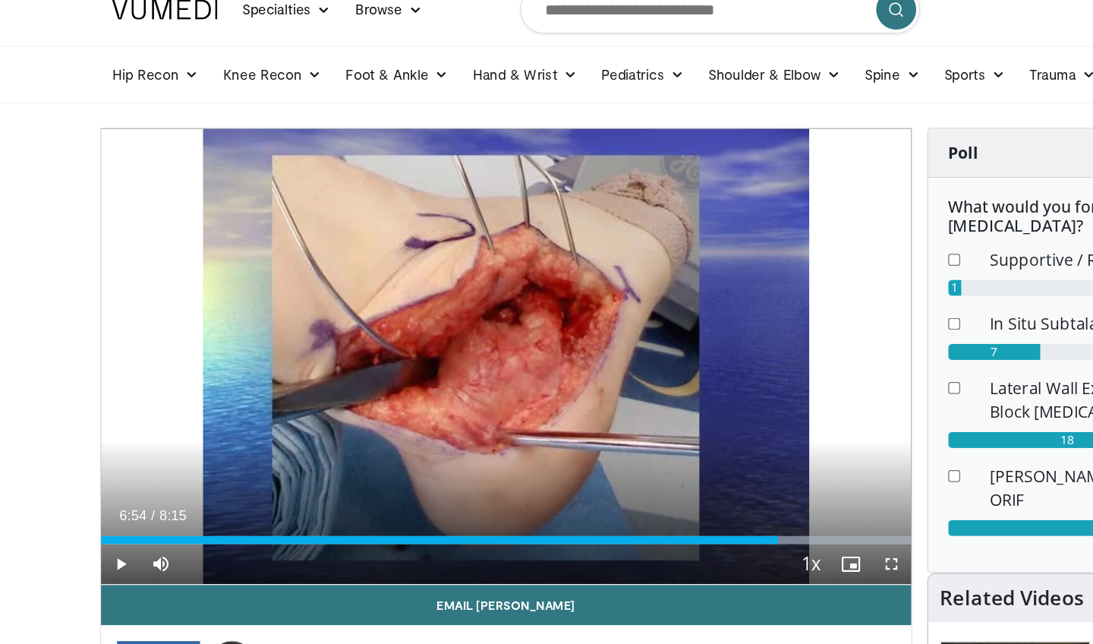
click at [91, 469] on span "Video Player" at bounding box center [92, 484] width 30 height 30
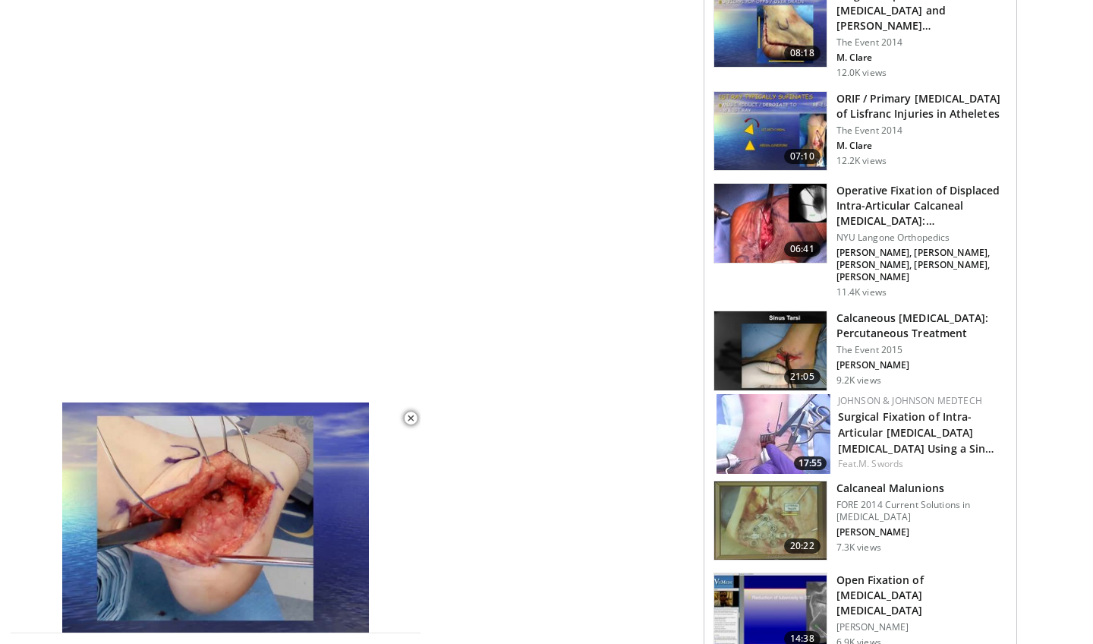
scroll to position [1407, 0]
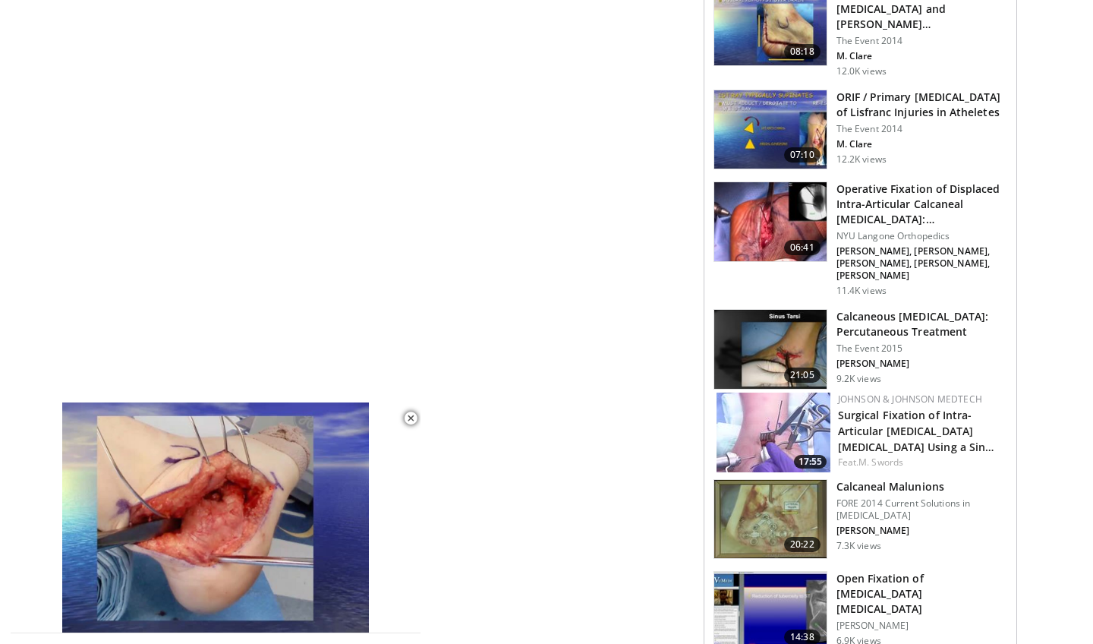
click at [898, 479] on h3 "Calcaneal Malunions" at bounding box center [921, 486] width 171 height 15
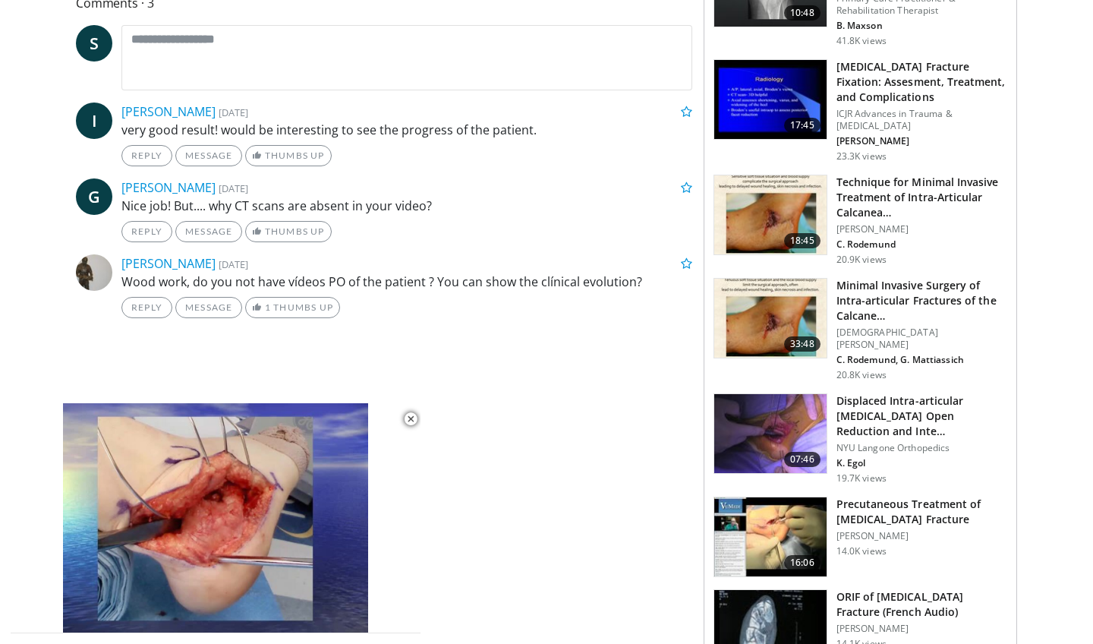
scroll to position [710, 0]
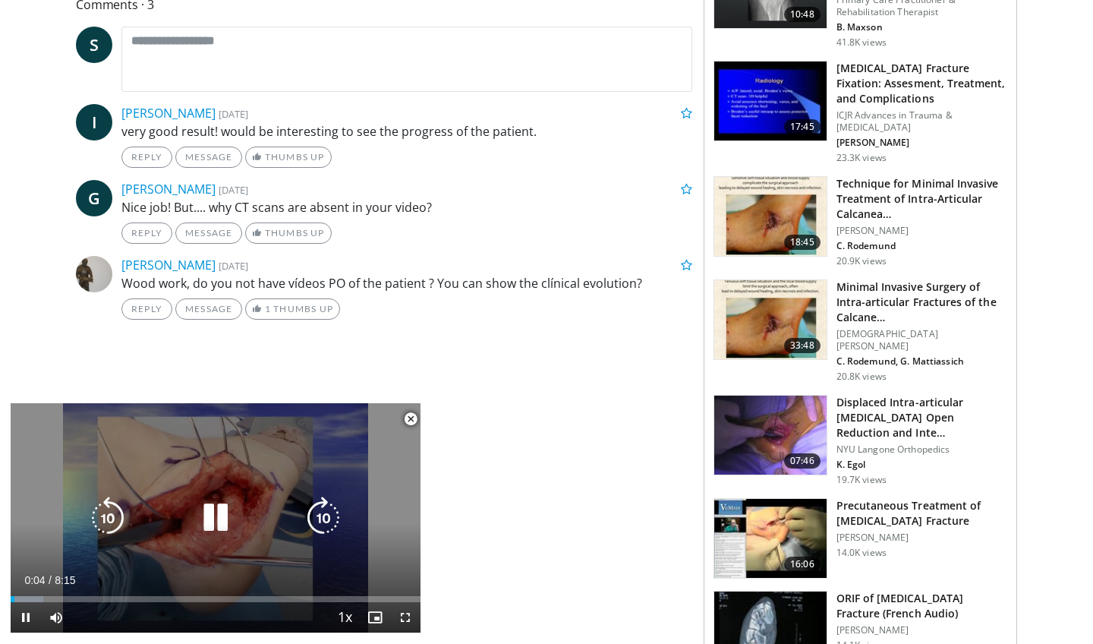
click at [211, 518] on icon "Video Player" at bounding box center [215, 517] width 43 height 43
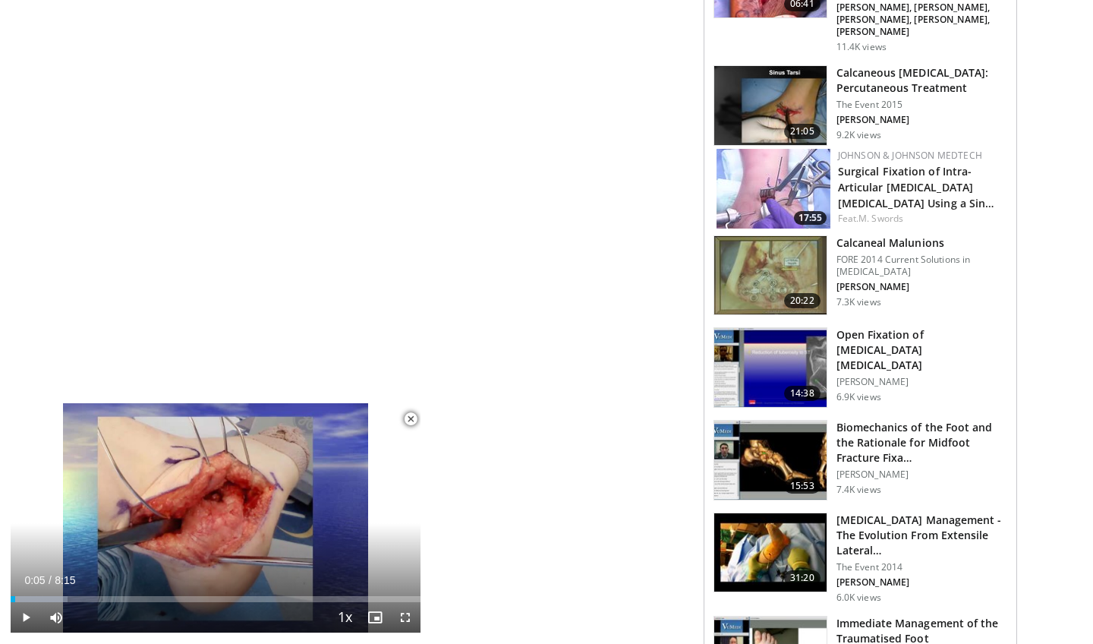
scroll to position [1659, 0]
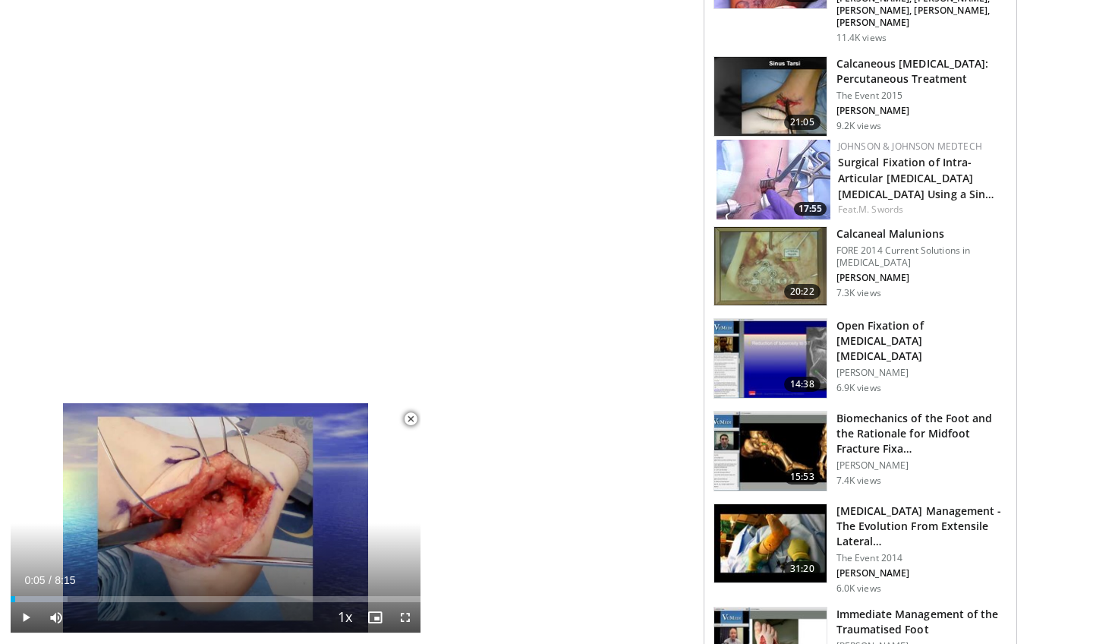
click at [890, 226] on h3 "Calcaneal Malunions" at bounding box center [921, 233] width 171 height 15
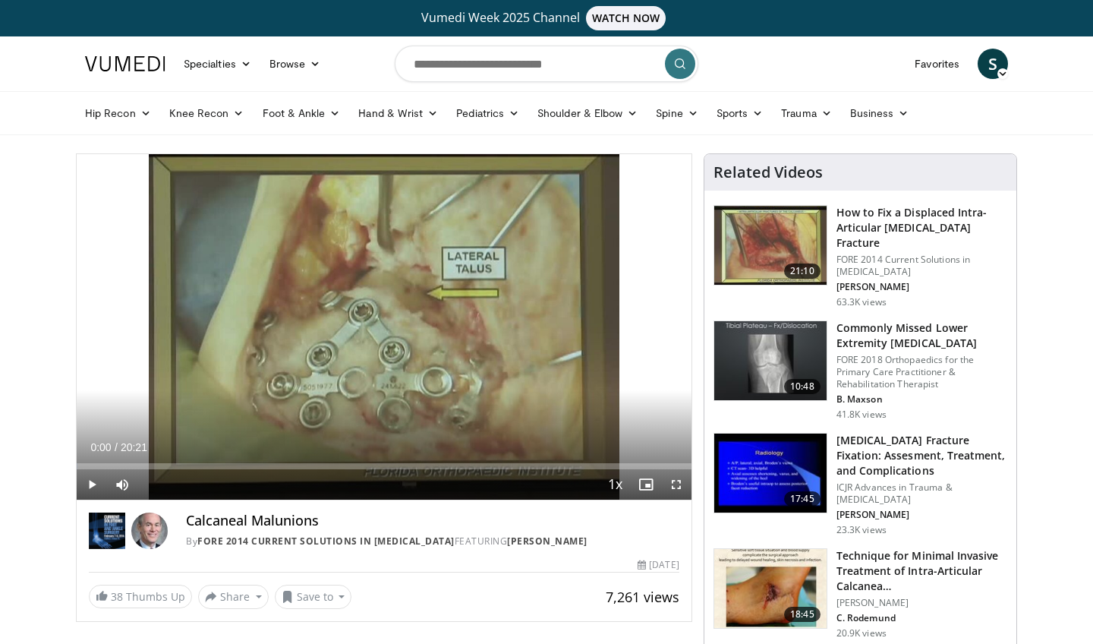
click at [92, 482] on span "Video Player" at bounding box center [92, 484] width 30 height 30
click at [677, 482] on span "Video Player" at bounding box center [676, 484] width 30 height 30
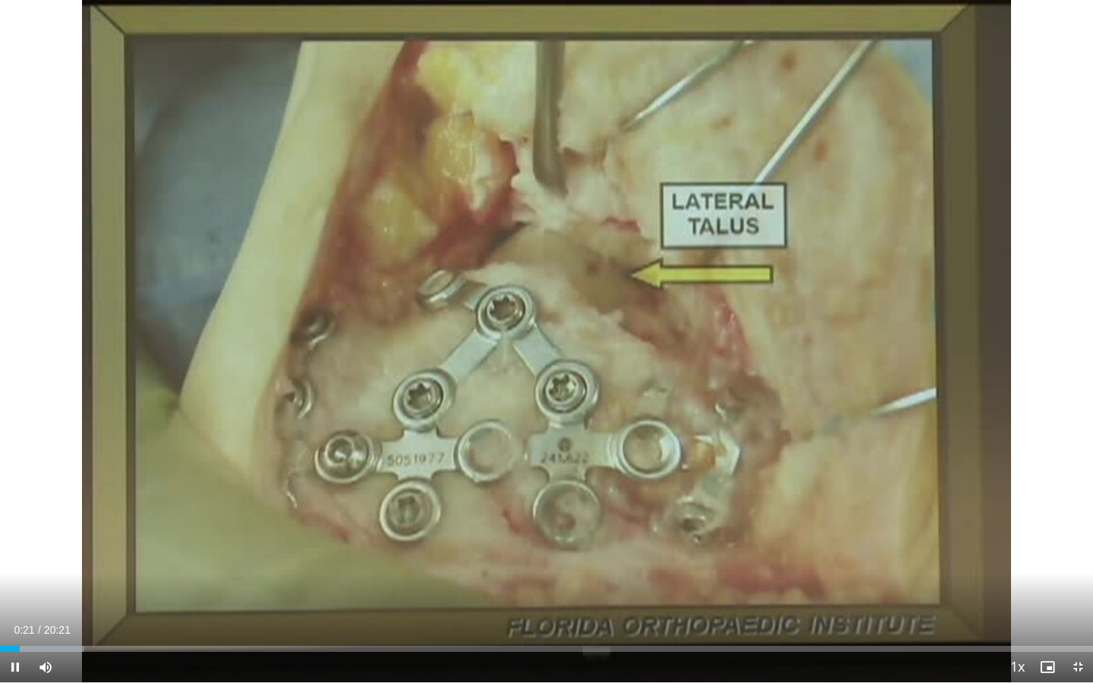
click at [14, 643] on span "Video Player" at bounding box center [15, 667] width 30 height 30
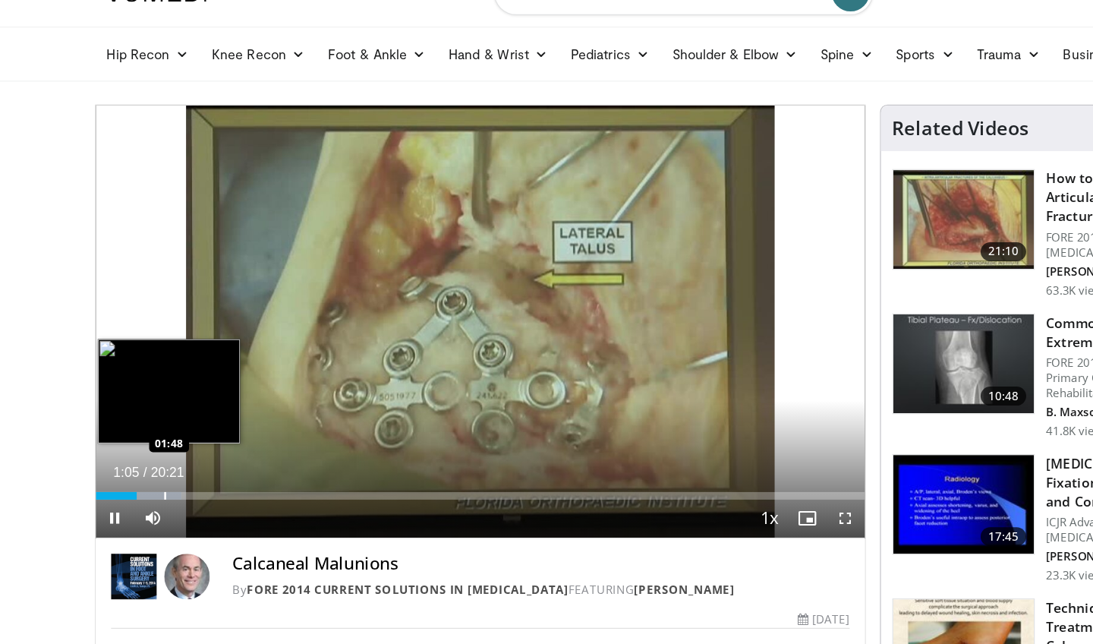
click at [145, 455] on div "Loaded : 11.11% 01:05 01:48" at bounding box center [384, 462] width 615 height 14
click at [157, 463] on div "Loaded : 11.96% 01:52 02:08" at bounding box center [384, 466] width 615 height 6
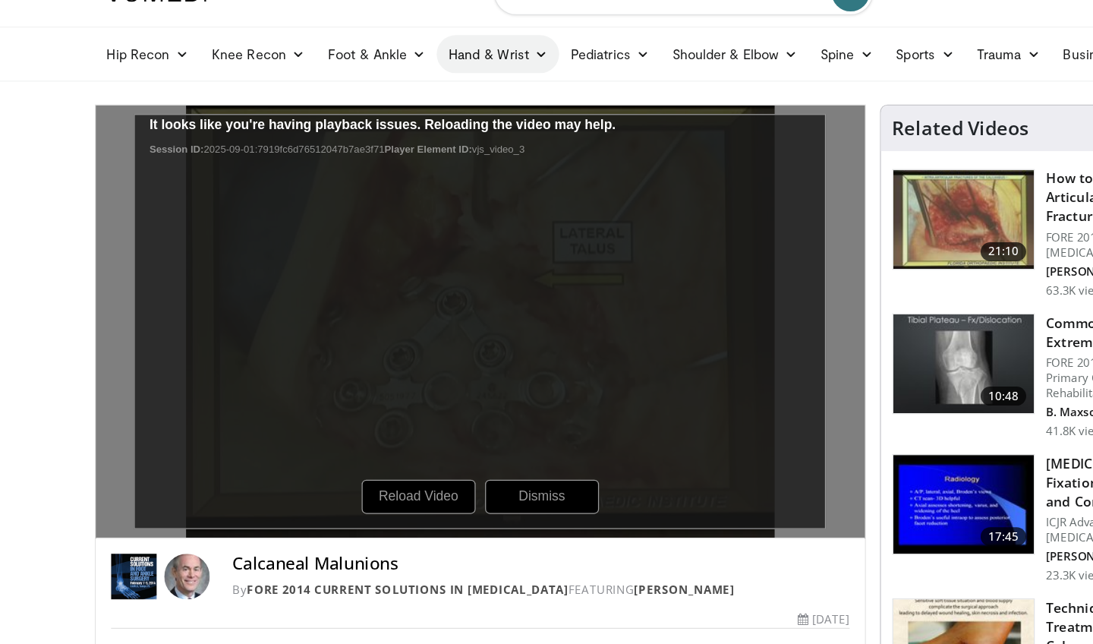
click at [342, 396] on div "10 seconds Tap to unmute" at bounding box center [384, 326] width 615 height 345
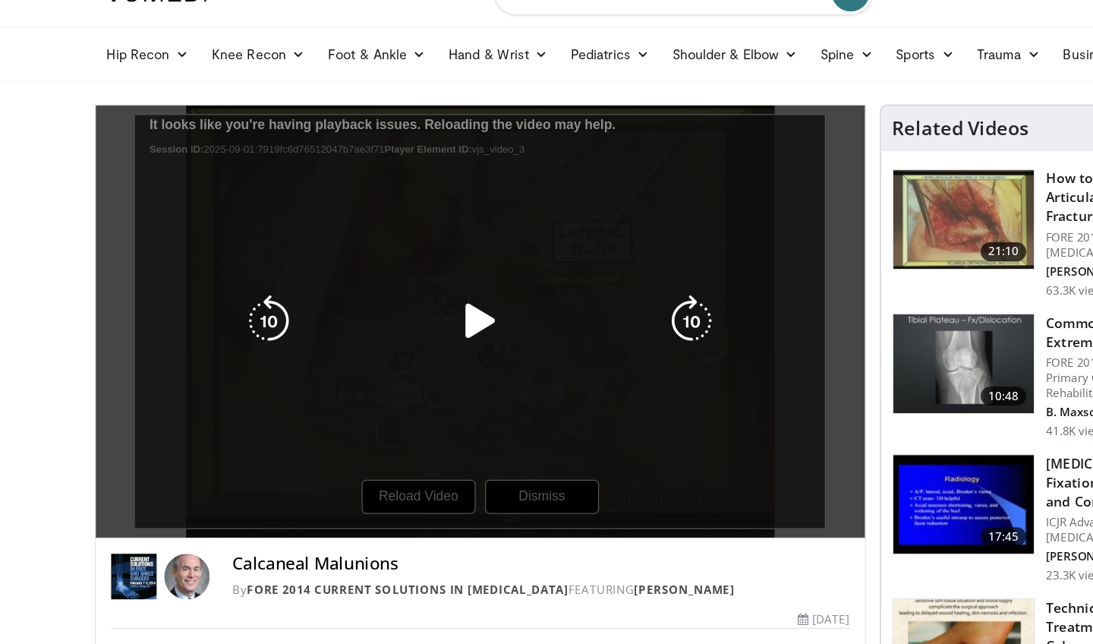
click at [383, 305] on icon "Video Player" at bounding box center [384, 326] width 43 height 43
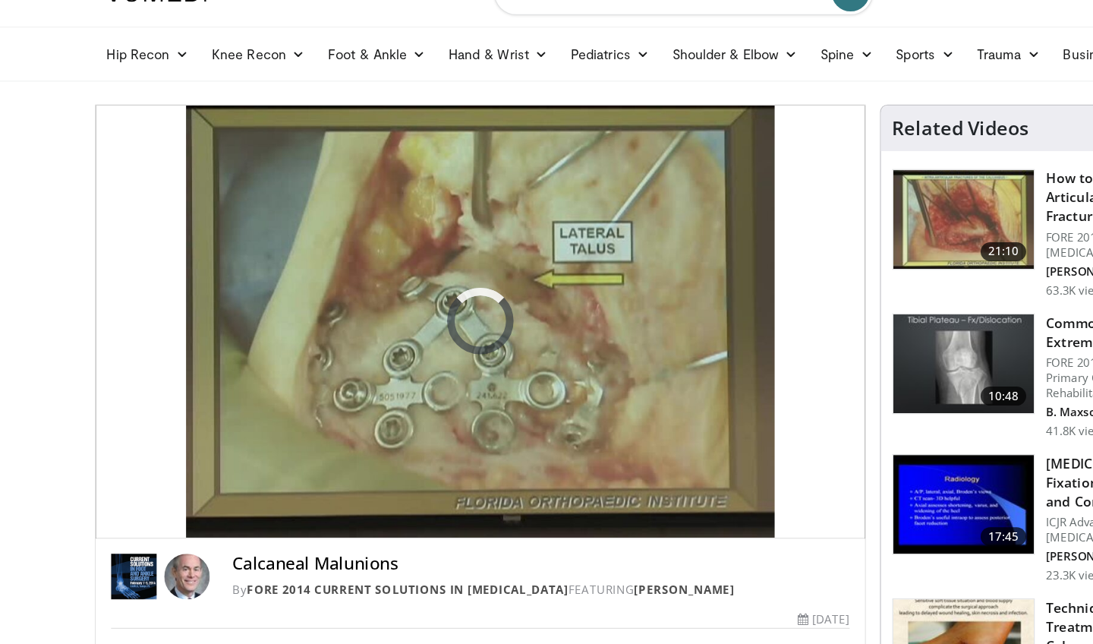
click at [670, 213] on div "10 seconds Tap to unmute" at bounding box center [384, 326] width 615 height 345
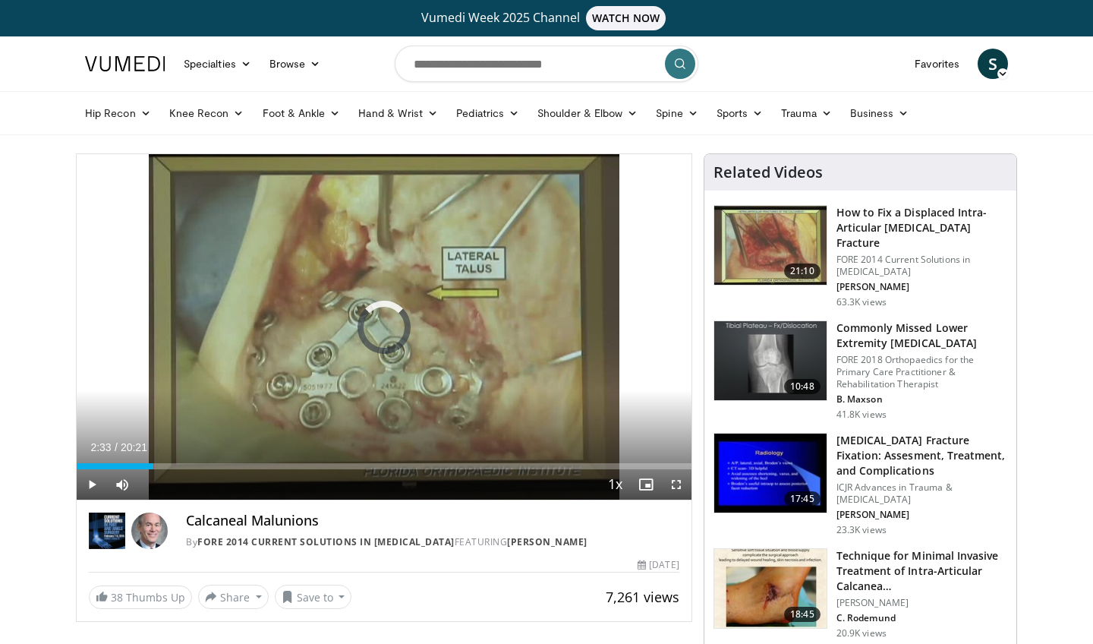
click at [93, 484] on span "Video Player" at bounding box center [92, 484] width 30 height 30
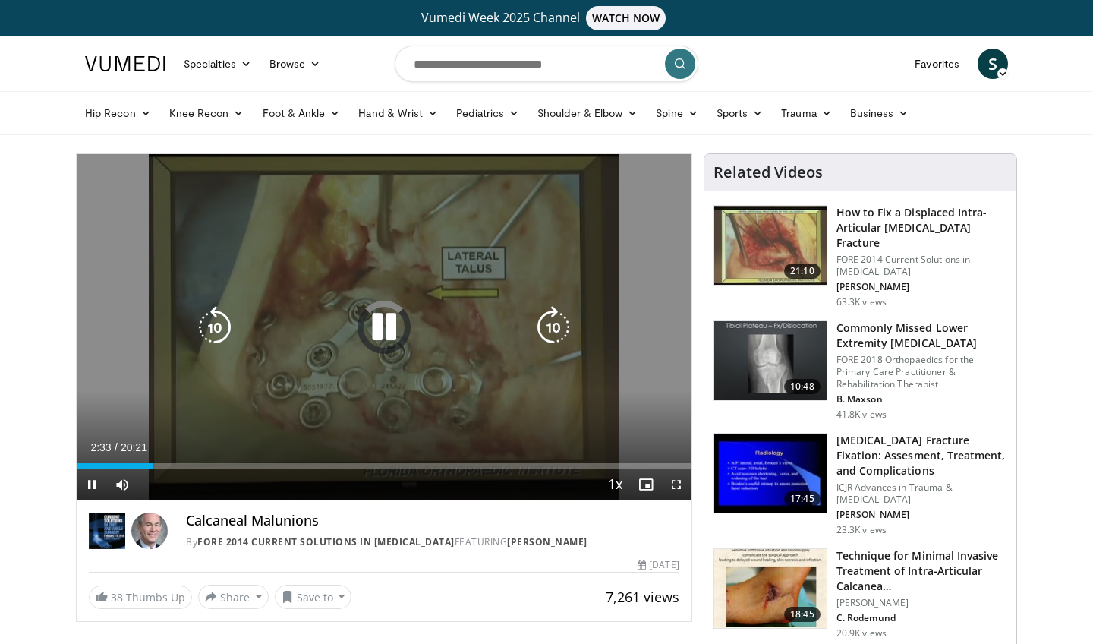
click at [380, 328] on icon "Video Player" at bounding box center [384, 327] width 43 height 43
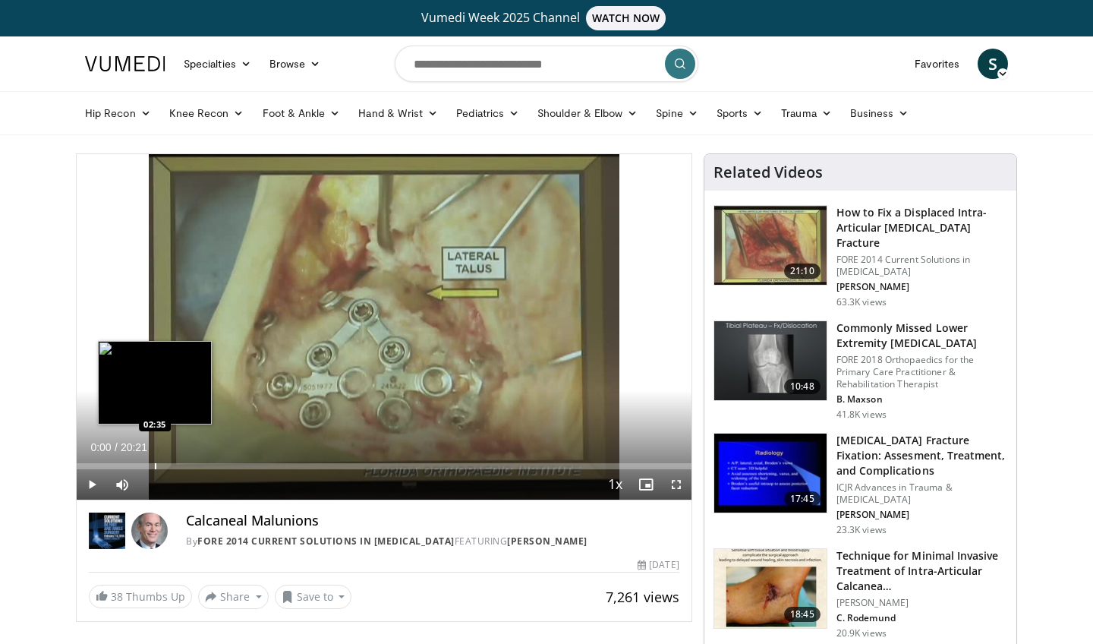
click at [155, 461] on div "Loaded : 0.16% 00:00 02:35" at bounding box center [384, 462] width 615 height 14
click at [175, 466] on div "Progress Bar" at bounding box center [176, 466] width 2 height 6
click at [165, 463] on div "Progress Bar" at bounding box center [166, 466] width 2 height 6
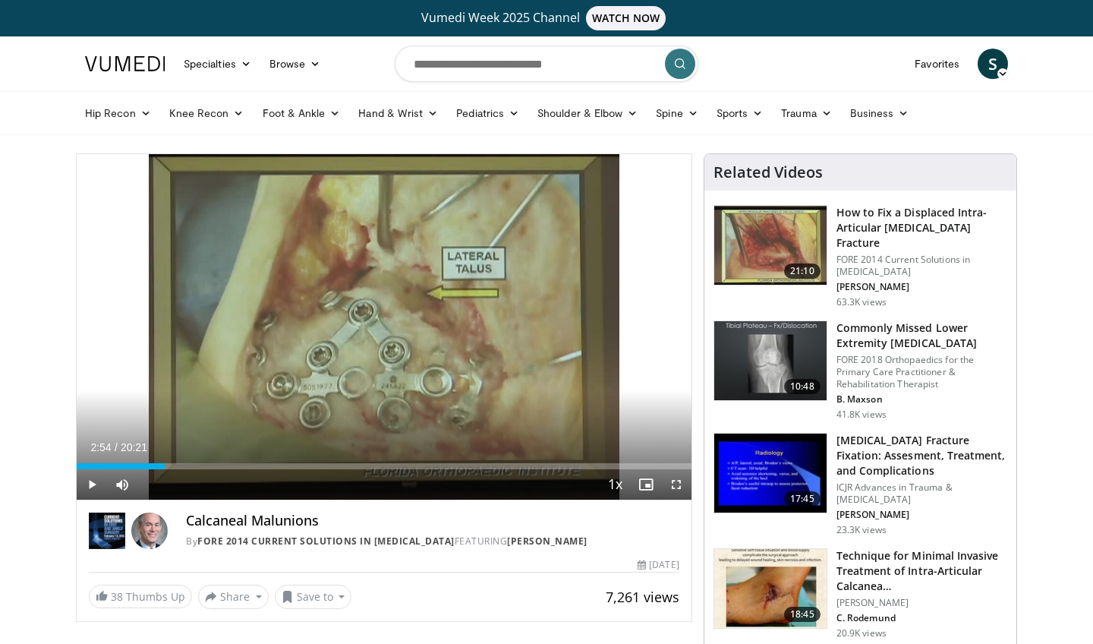
click at [93, 483] on span "Video Player" at bounding box center [92, 484] width 30 height 30
click at [91, 480] on span "Video Player" at bounding box center [92, 484] width 30 height 30
click at [676, 481] on span "Video Player" at bounding box center [676, 484] width 30 height 30
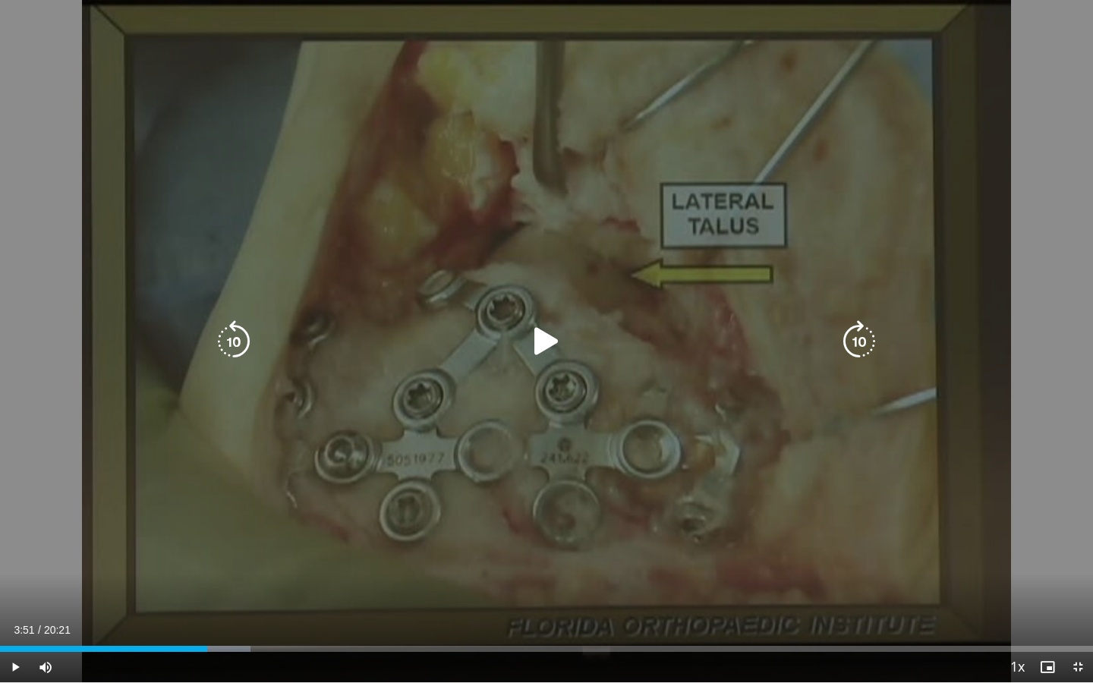
click at [395, 566] on div "10 seconds Tap to unmute" at bounding box center [546, 341] width 1093 height 682
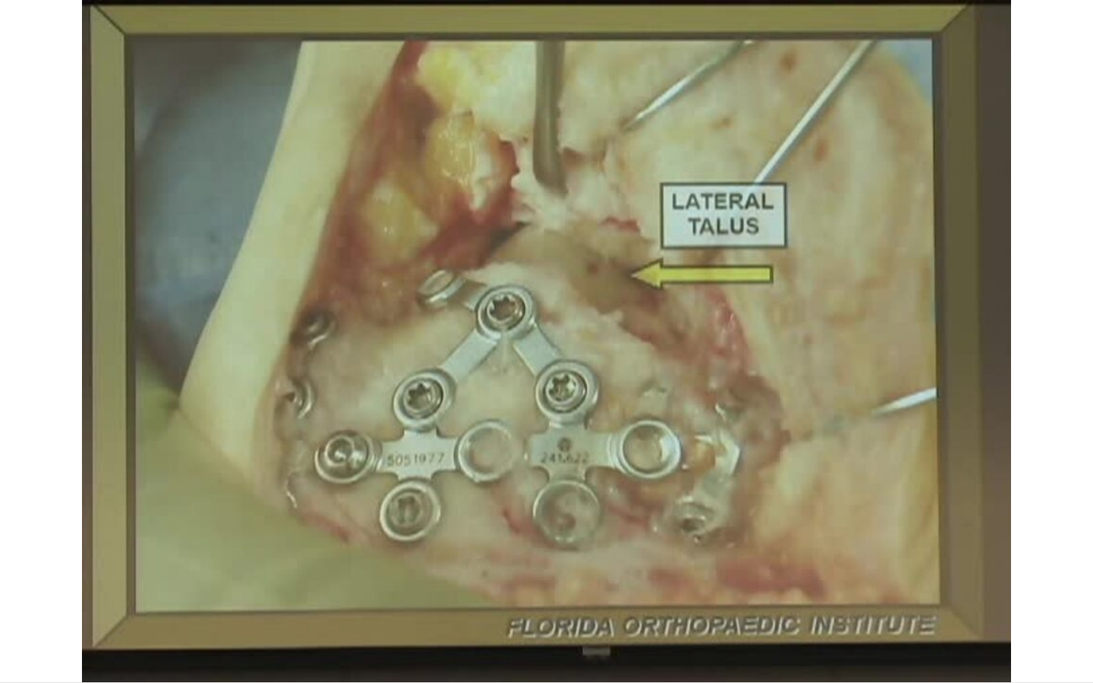
click at [17, 643] on div "10 seconds Tap to unmute" at bounding box center [546, 341] width 1093 height 682
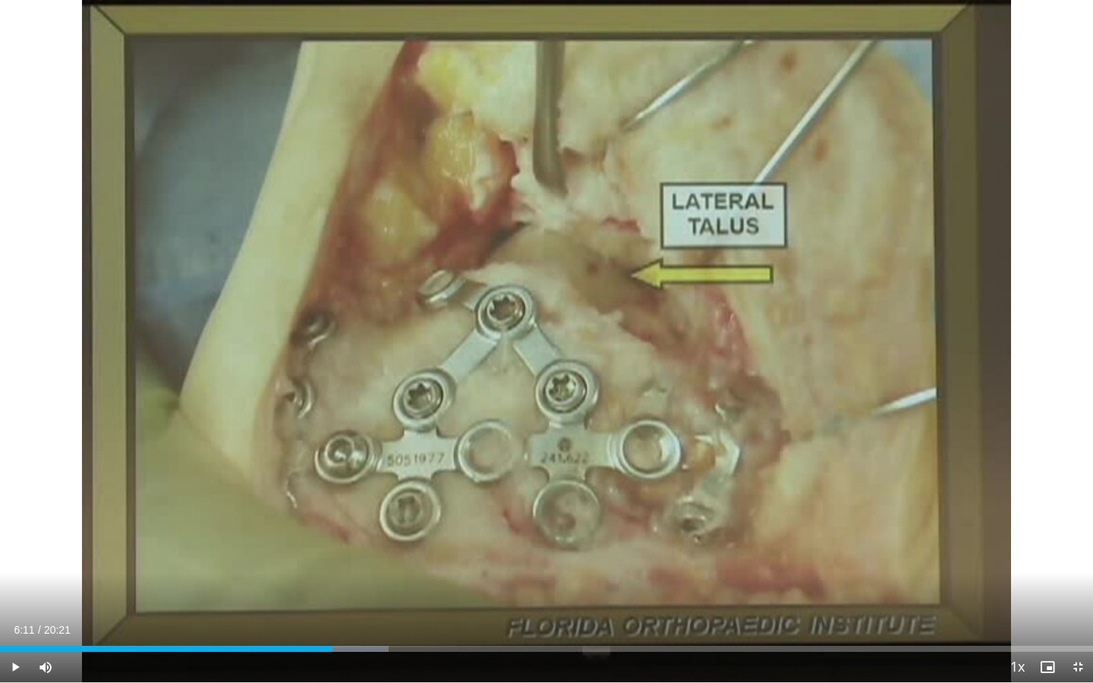
click at [17, 643] on span "Video Player" at bounding box center [15, 667] width 30 height 30
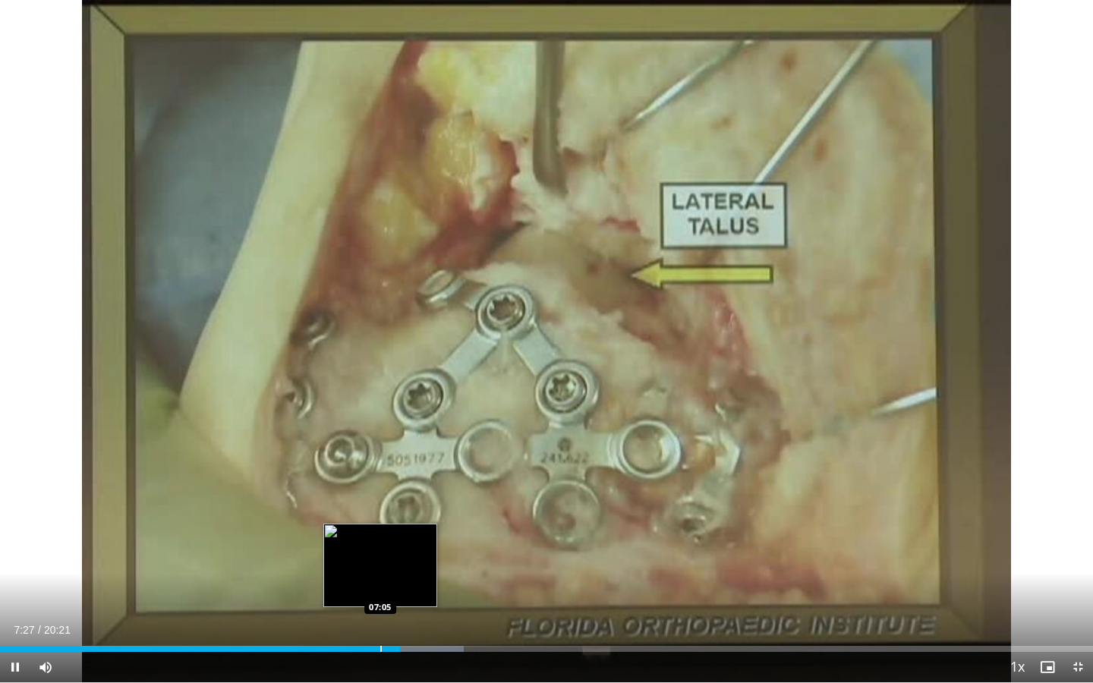
click at [380, 643] on div "Progress Bar" at bounding box center [381, 649] width 2 height 6
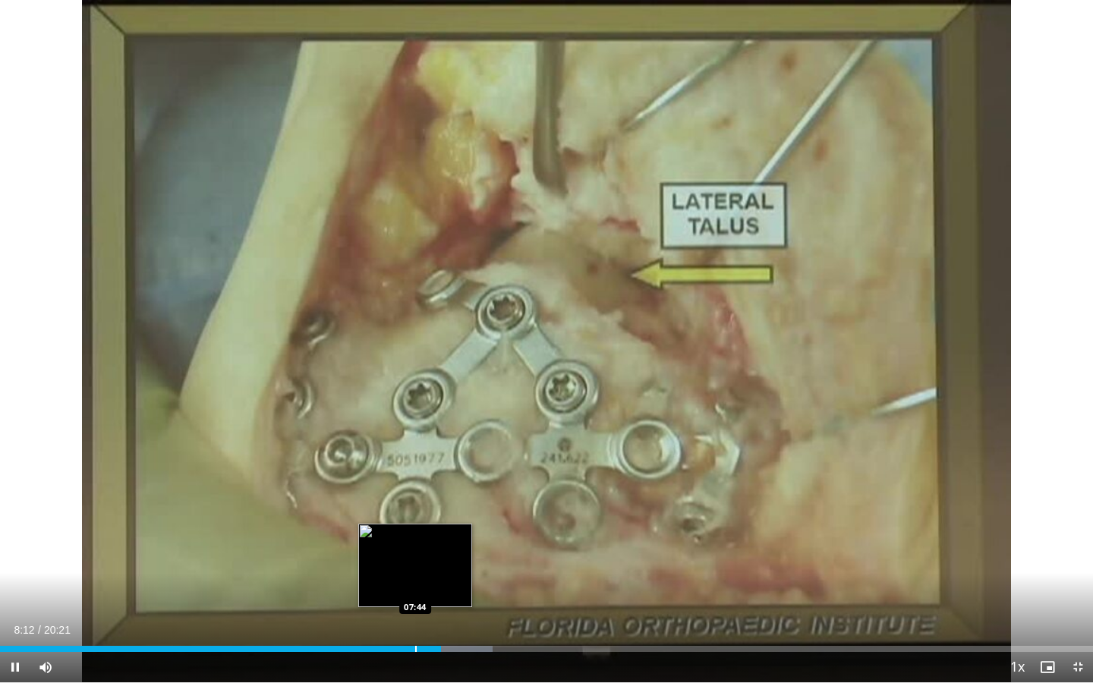
click at [415, 643] on div "Progress Bar" at bounding box center [416, 649] width 2 height 6
click at [441, 643] on div "Progress Bar" at bounding box center [442, 649] width 2 height 6
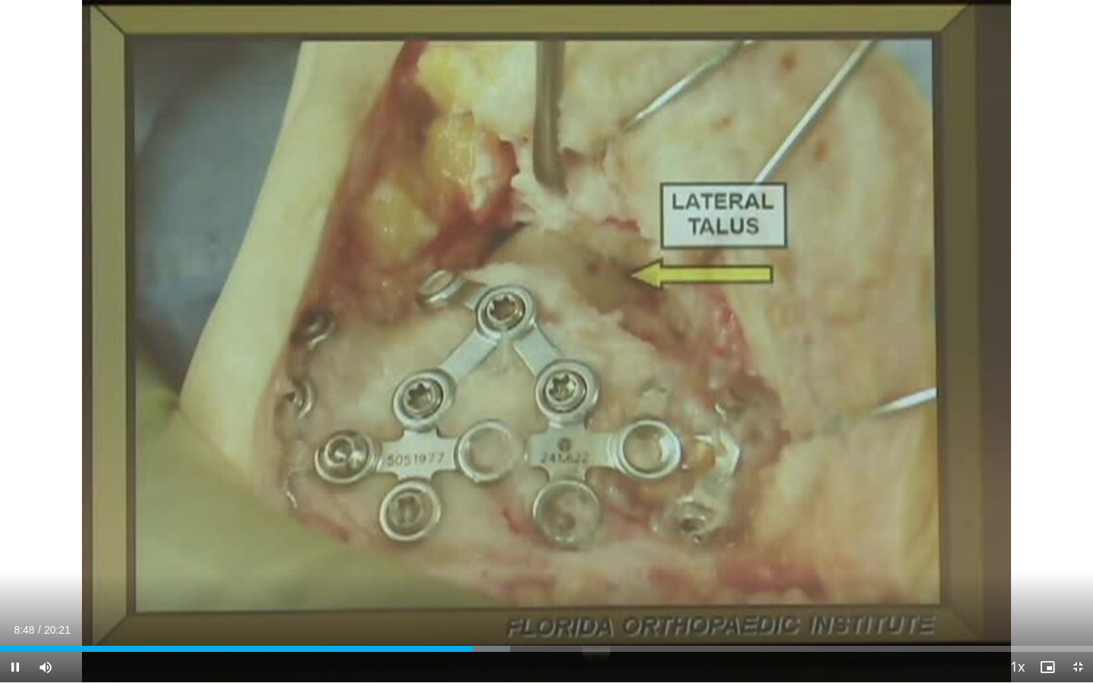
click at [16, 643] on span "Video Player" at bounding box center [15, 667] width 30 height 30
click at [17, 643] on span "Video Player" at bounding box center [15, 667] width 30 height 30
